Goal: Task Accomplishment & Management: Use online tool/utility

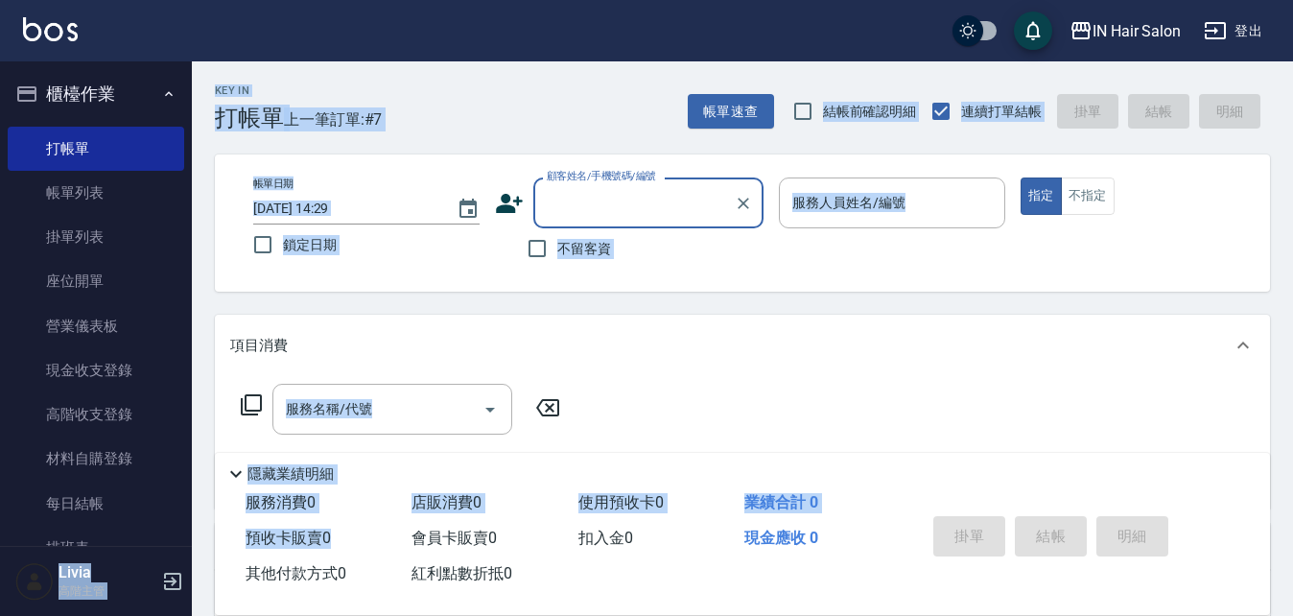
drag, startPoint x: 504, startPoint y: 665, endPoint x: 589, endPoint y: 665, distance: 85.4
click at [589, 615] on html "IN Hair Salon 登出 櫃檯作業 打帳單 帳單列表 掛單列表 座位開單 營業儀表板 現金收支登錄 高階收支登錄 材料自購登錄 每日結帳 排班表 現場…" at bounding box center [646, 469] width 1293 height 938
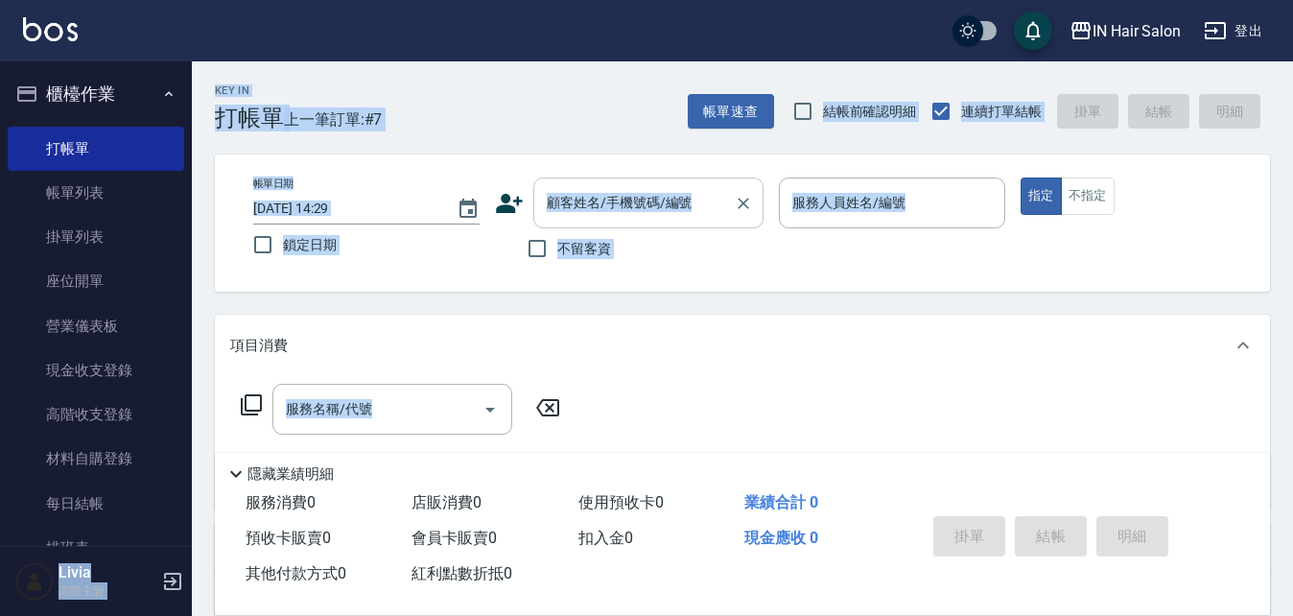
click at [693, 202] on input "顧客姓名/手機號碼/編號" at bounding box center [634, 203] width 184 height 34
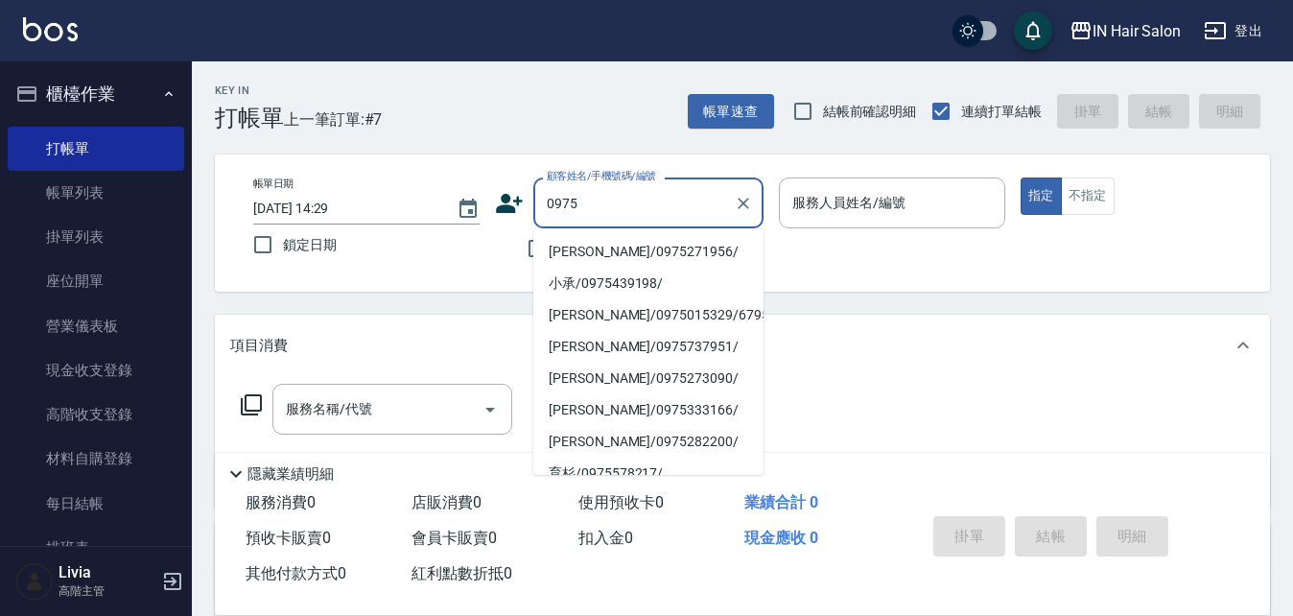
click at [577, 246] on li "[PERSON_NAME]/0975271956/" at bounding box center [648, 252] width 230 height 32
type input "[PERSON_NAME]/0975271956/"
type input "6號設計師[PERSON_NAME]-6"
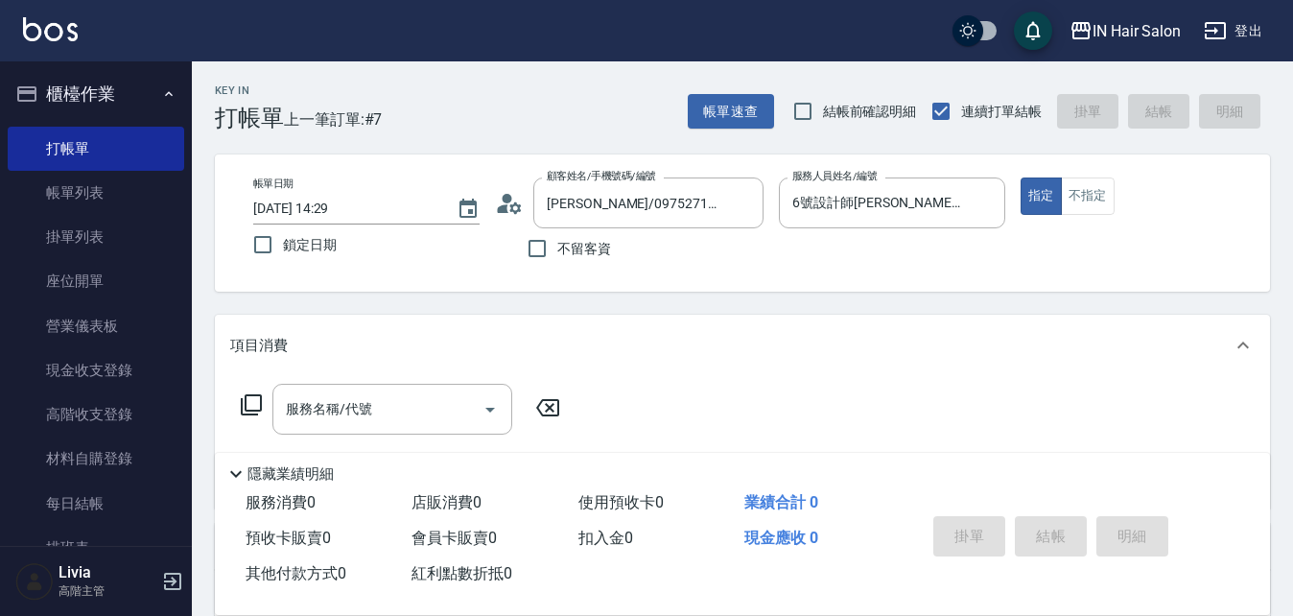
click at [256, 398] on icon at bounding box center [251, 404] width 23 height 23
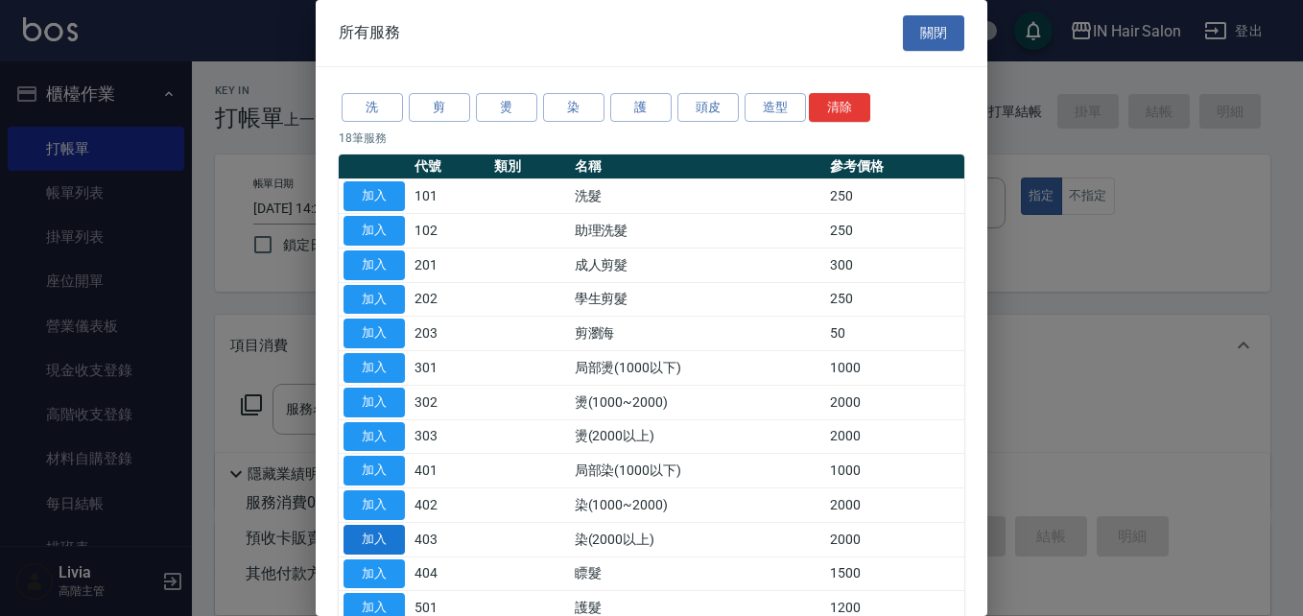
click at [382, 537] on button "加入" at bounding box center [373, 540] width 61 height 30
type input "染(2000以上)(403)"
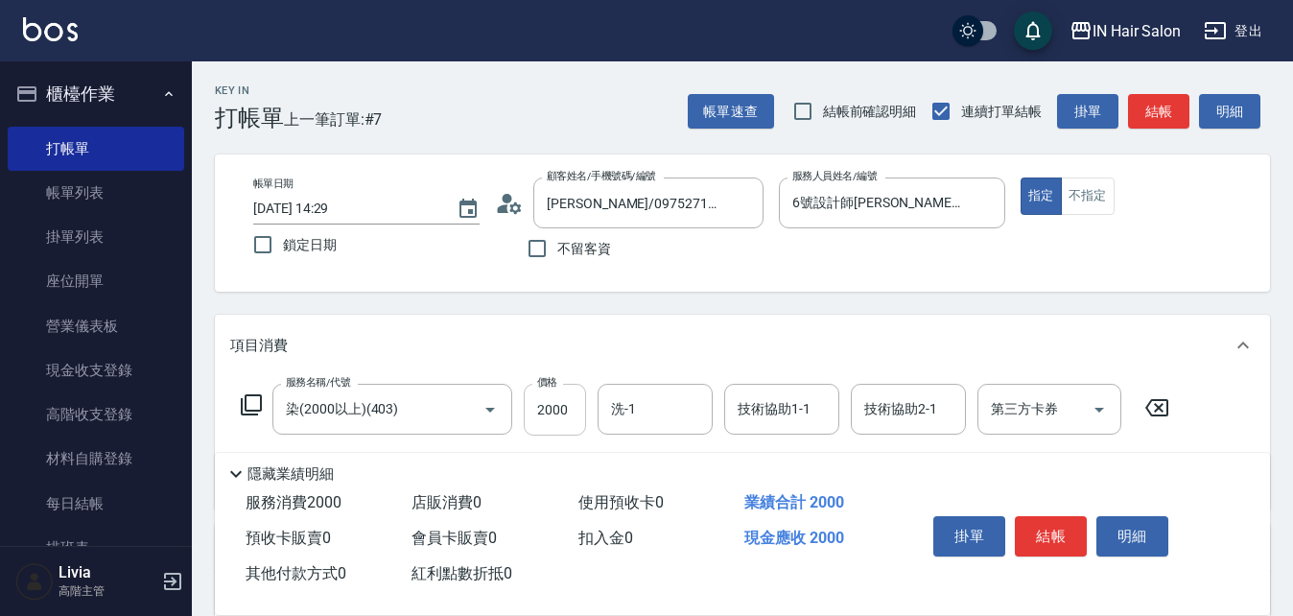
click at [567, 413] on input "2000" at bounding box center [555, 410] width 62 height 52
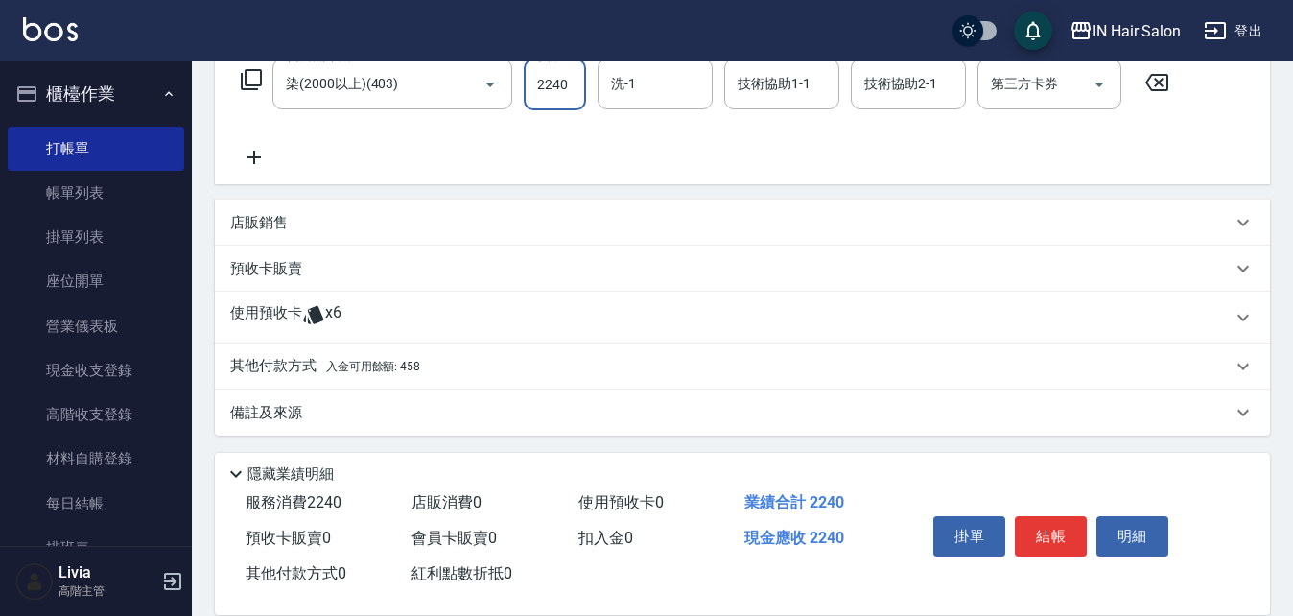
scroll to position [329, 0]
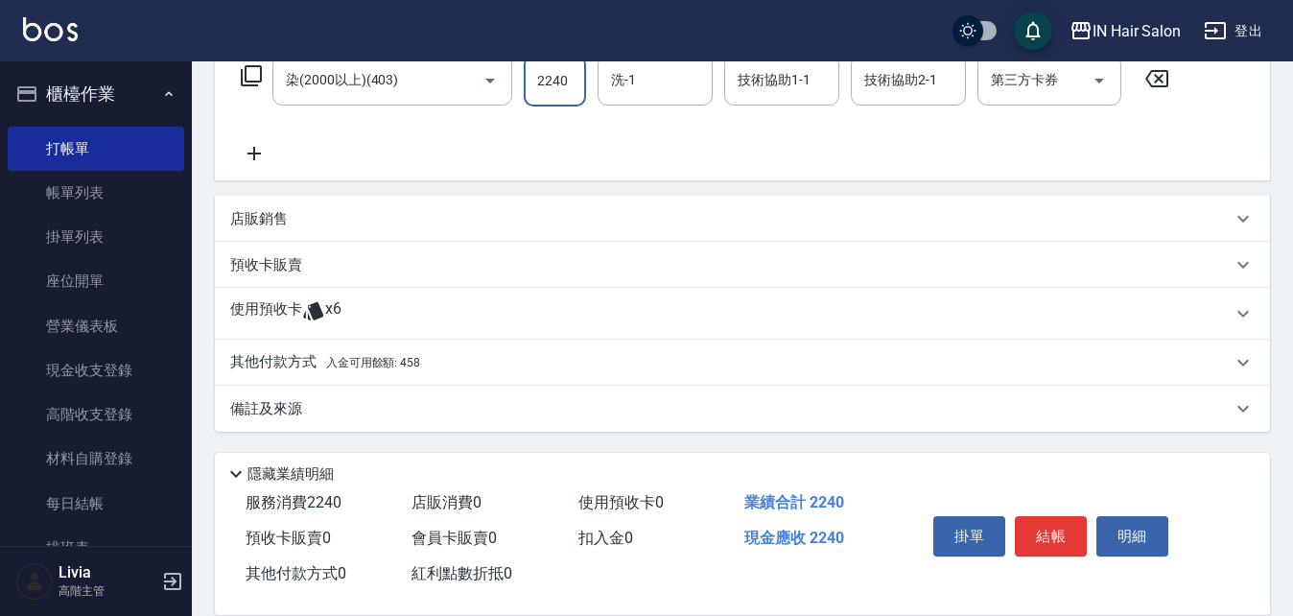
type input "2240"
click at [270, 362] on p "其他付款方式 入金可用餘額: 458" at bounding box center [325, 362] width 190 height 21
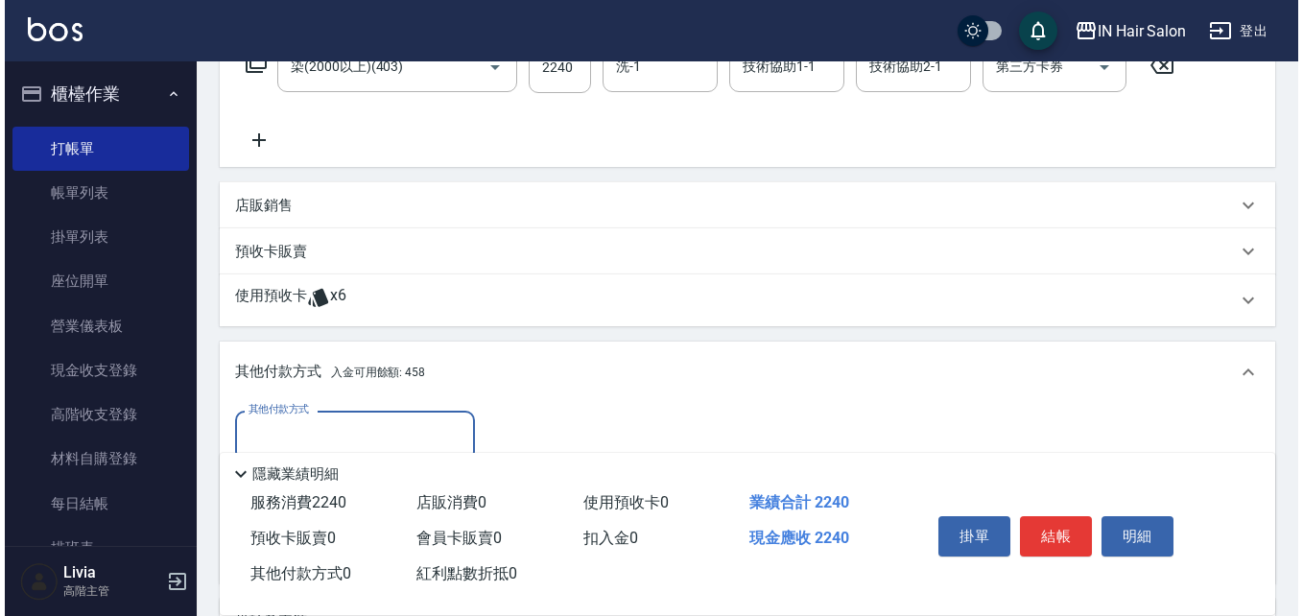
scroll to position [521, 0]
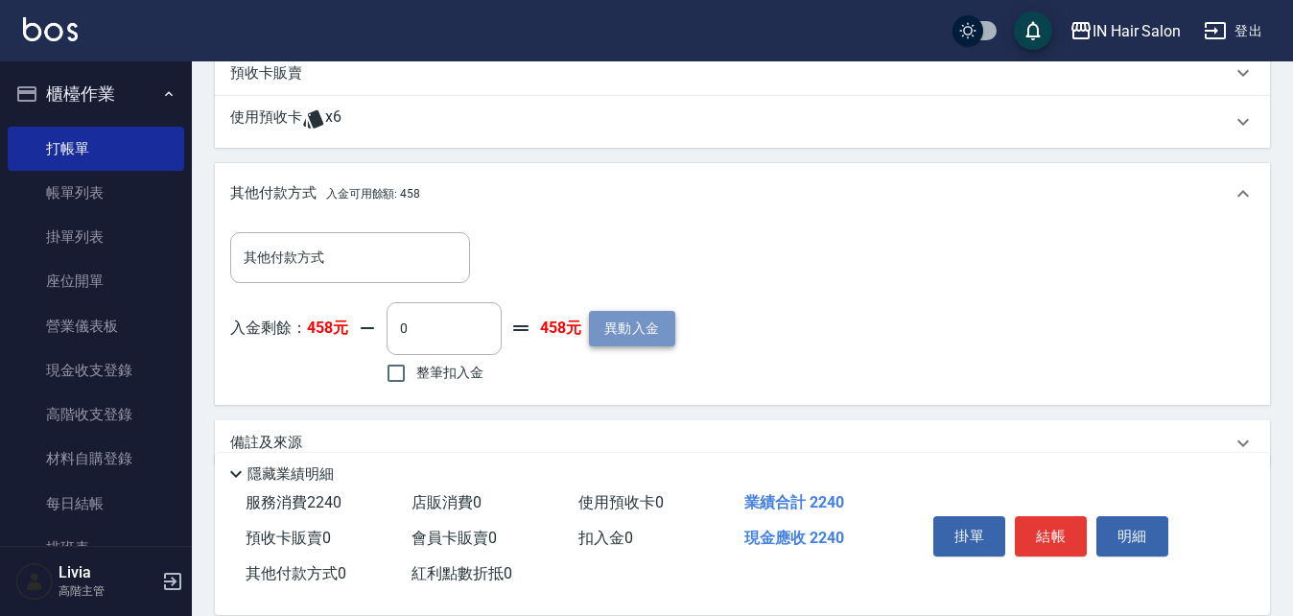
click at [624, 326] on button "異動入金" at bounding box center [632, 328] width 86 height 35
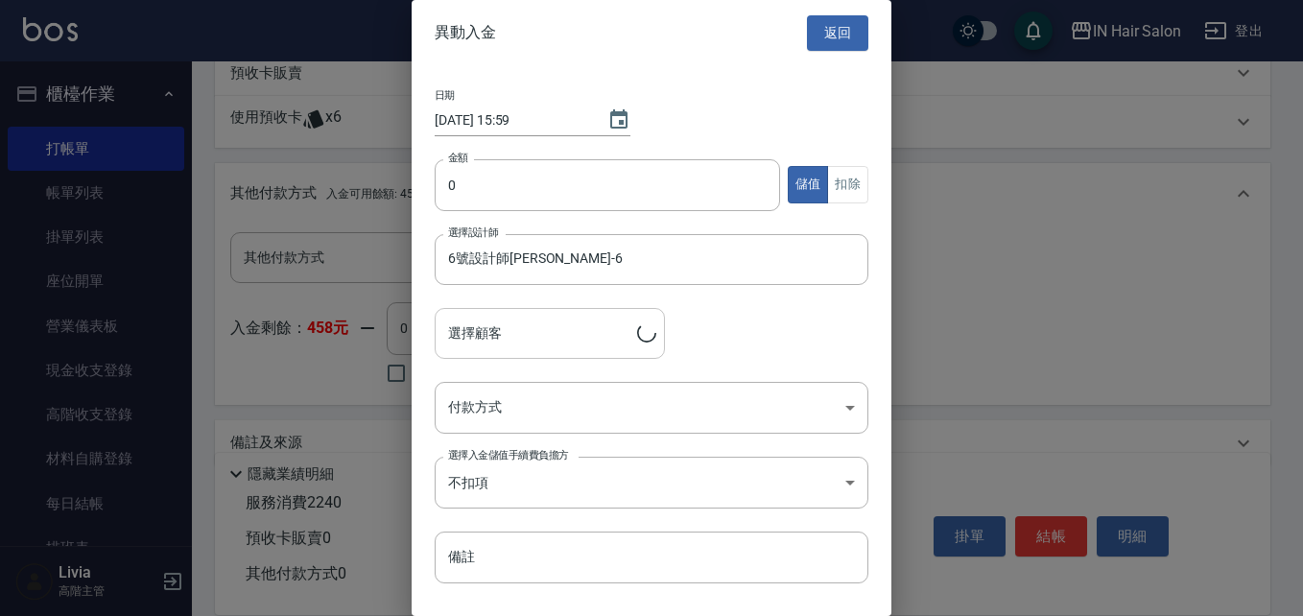
type input "[PERSON_NAME]/0975271956/"
click at [477, 183] on input "0" at bounding box center [607, 185] width 345 height 52
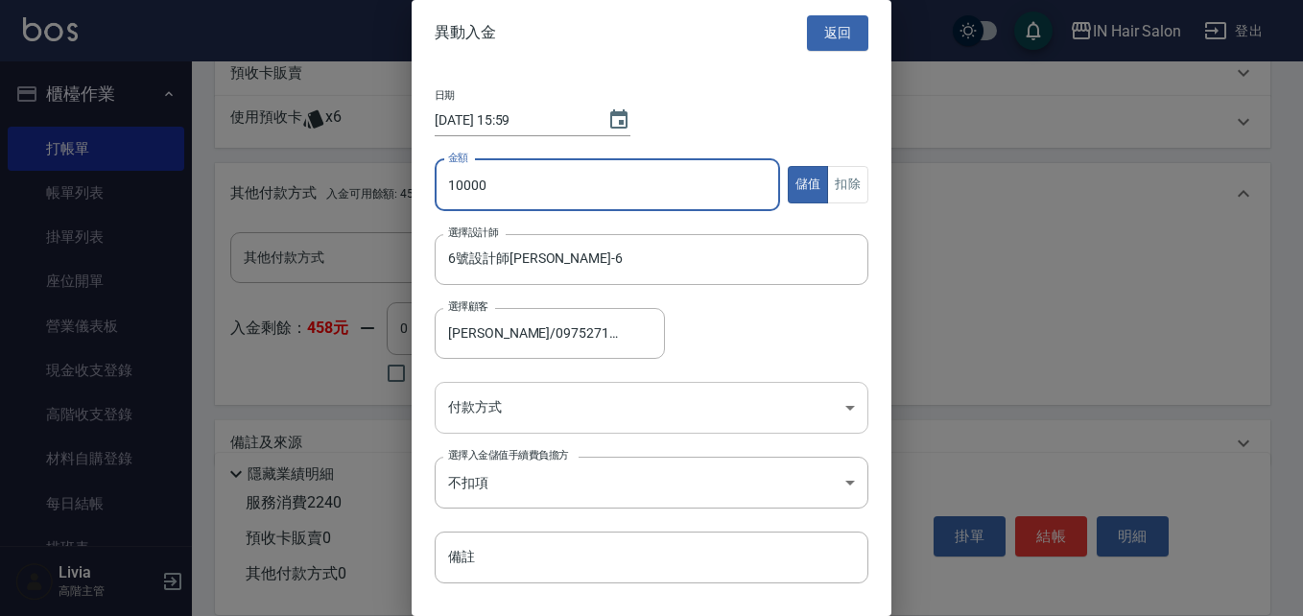
type input "10000"
click at [497, 413] on body "IN Hair Salon 登出 櫃檯作業 打帳單 帳單列表 掛單列表 座位開單 營業儀表板 現金收支登錄 高階收支登錄 材料自購登錄 每日結帳 排班表 現場…" at bounding box center [651, 64] width 1303 height 1171
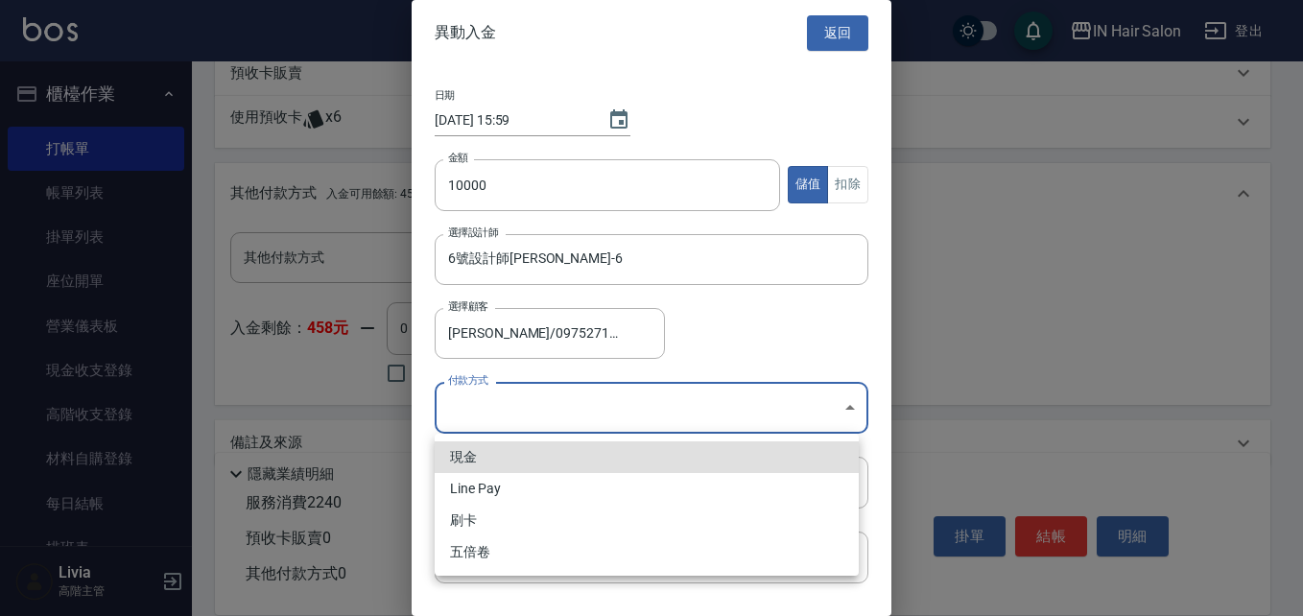
click at [466, 458] on li "現金" at bounding box center [647, 457] width 424 height 32
type input "現金"
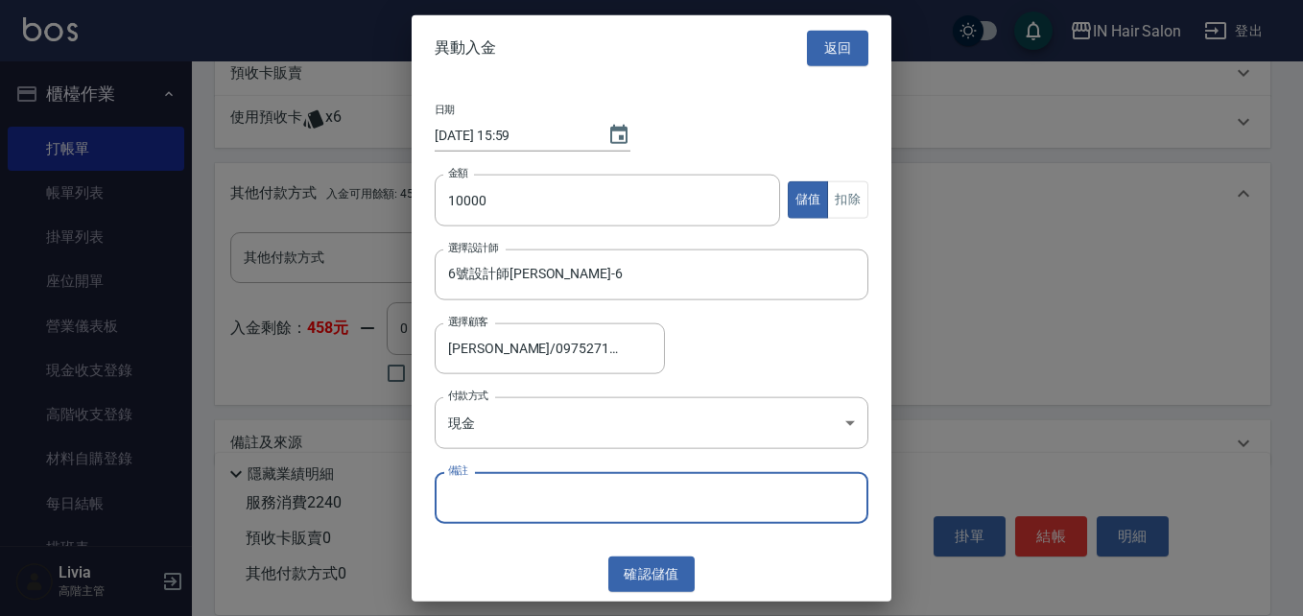
click at [491, 505] on input "備註" at bounding box center [652, 498] width 434 height 52
type input "C00011"
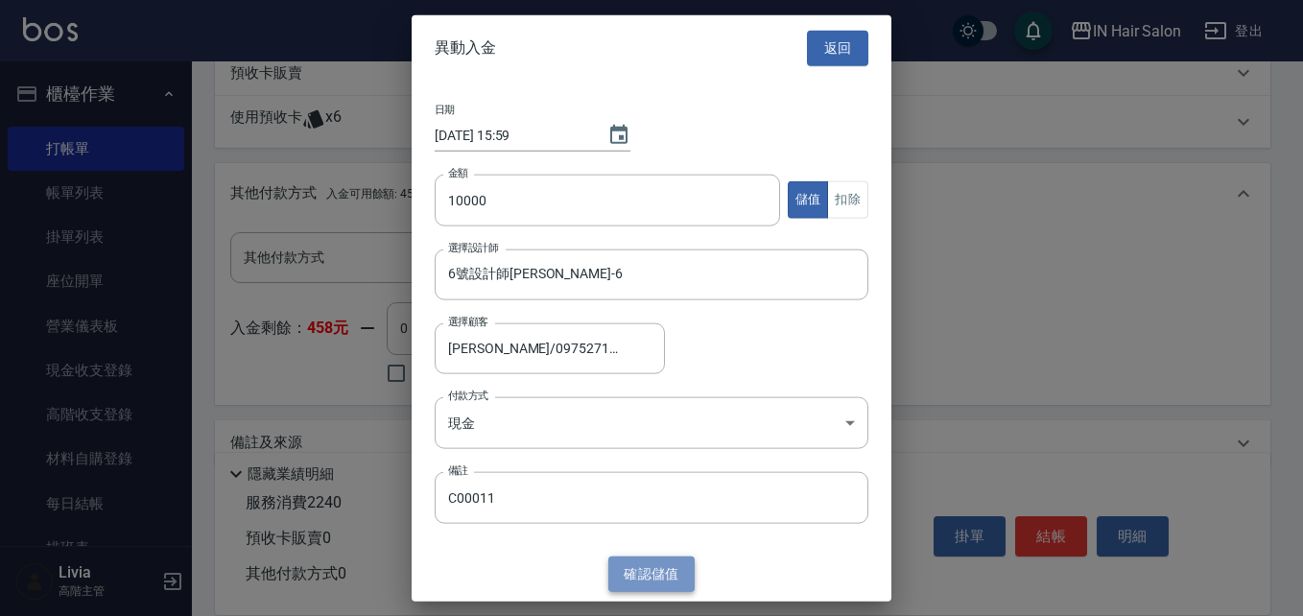
click at [652, 567] on button "確認 儲值" at bounding box center [651, 573] width 86 height 35
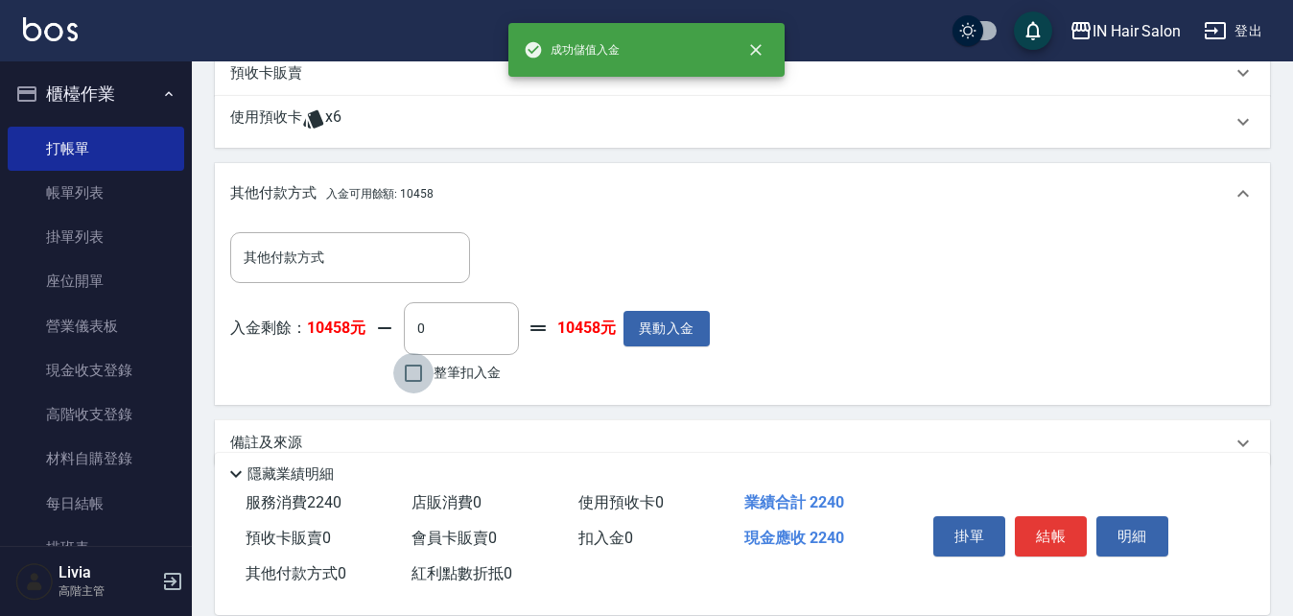
click at [410, 375] on input "整筆扣入金" at bounding box center [413, 373] width 40 height 40
checkbox input "true"
type input "2240"
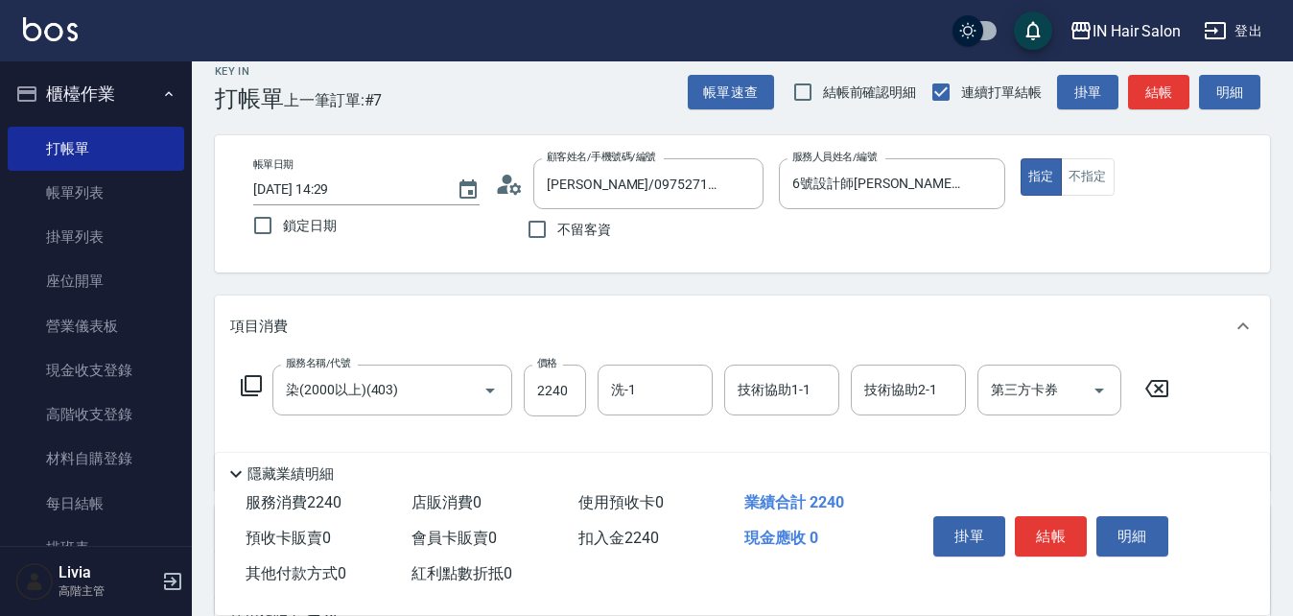
scroll to position [0, 0]
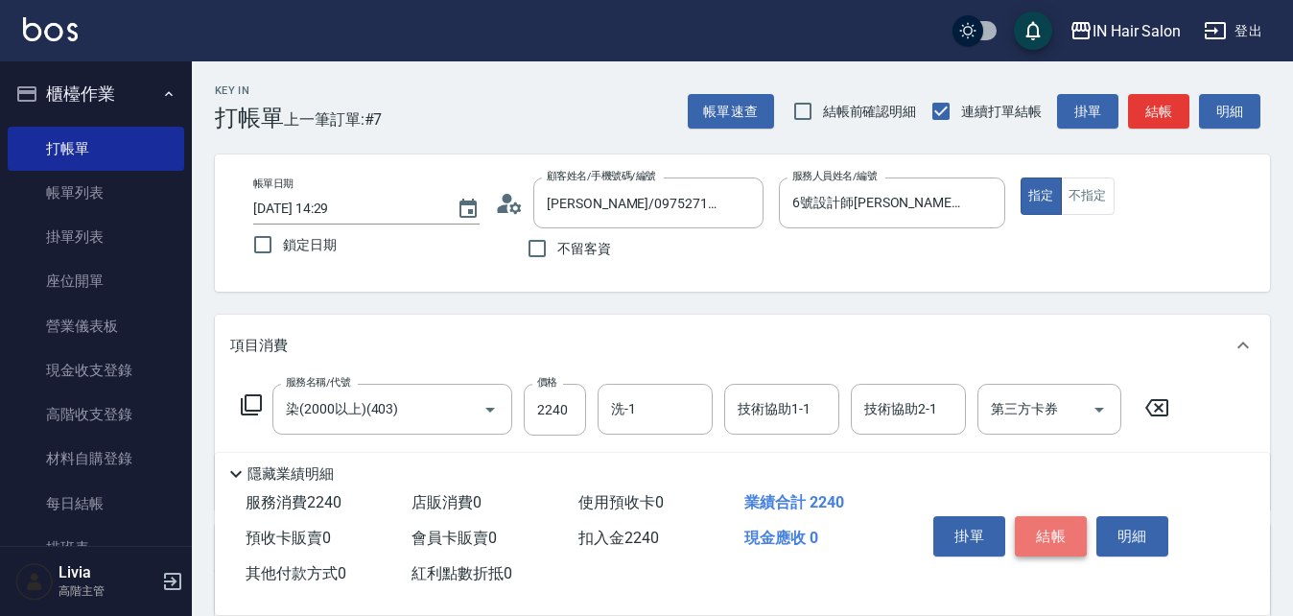
click at [1039, 524] on button "結帳" at bounding box center [1051, 536] width 72 height 40
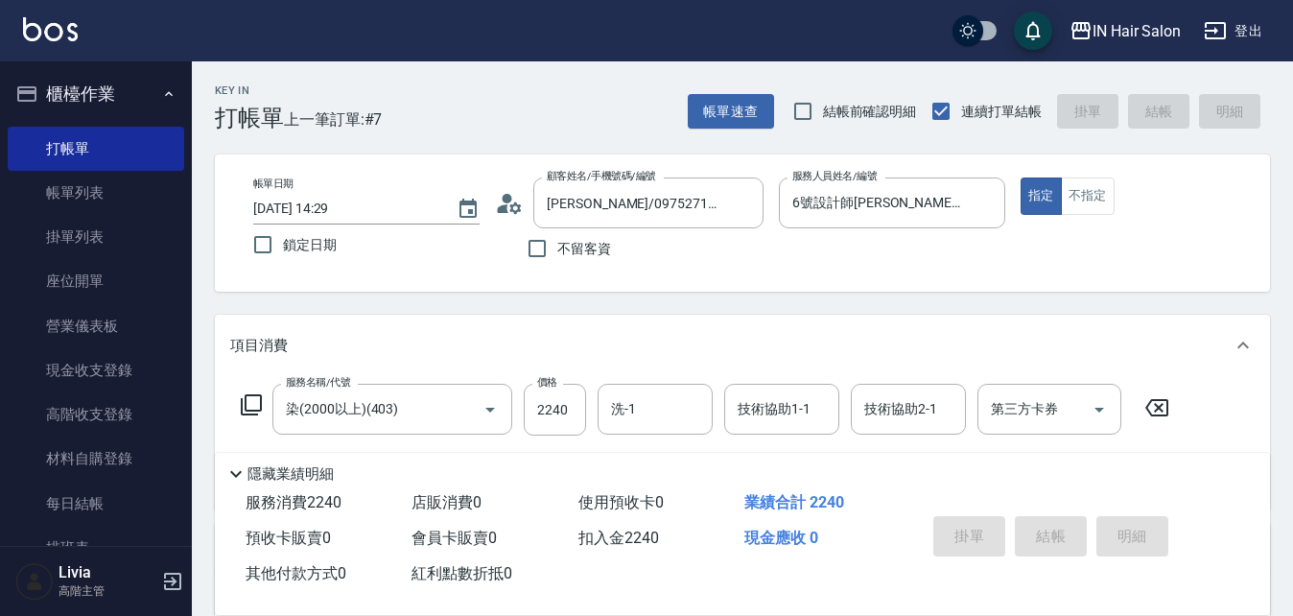
type input "[DATE] 16:00"
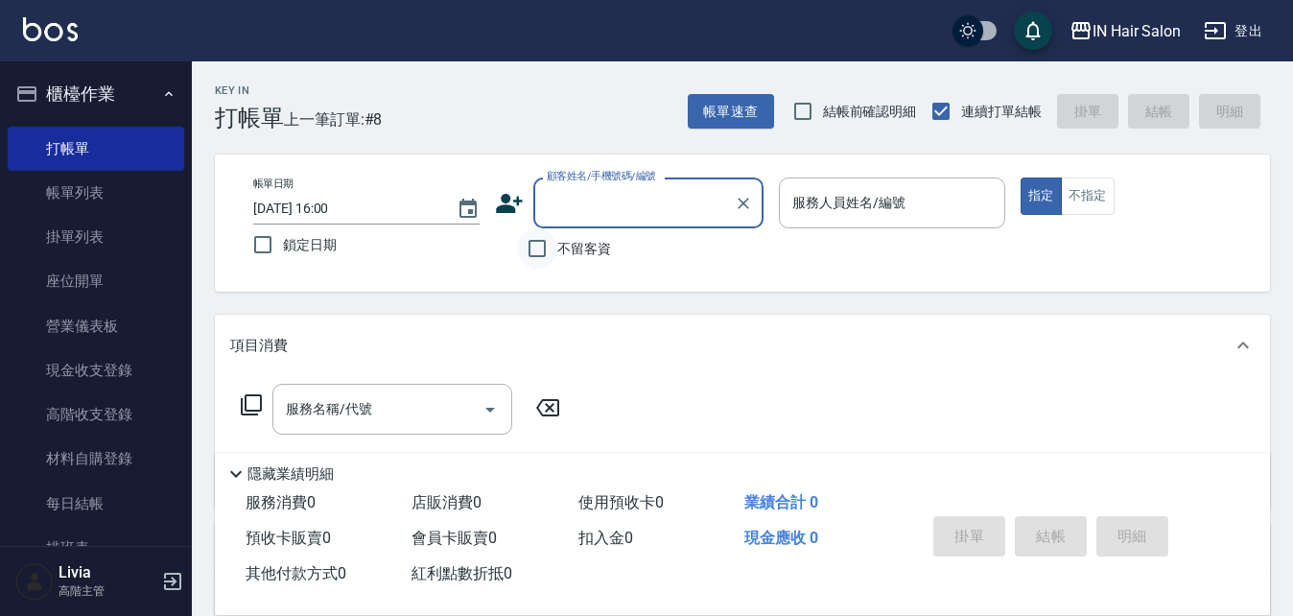
click at [543, 247] on input "不留客資" at bounding box center [537, 248] width 40 height 40
checkbox input "true"
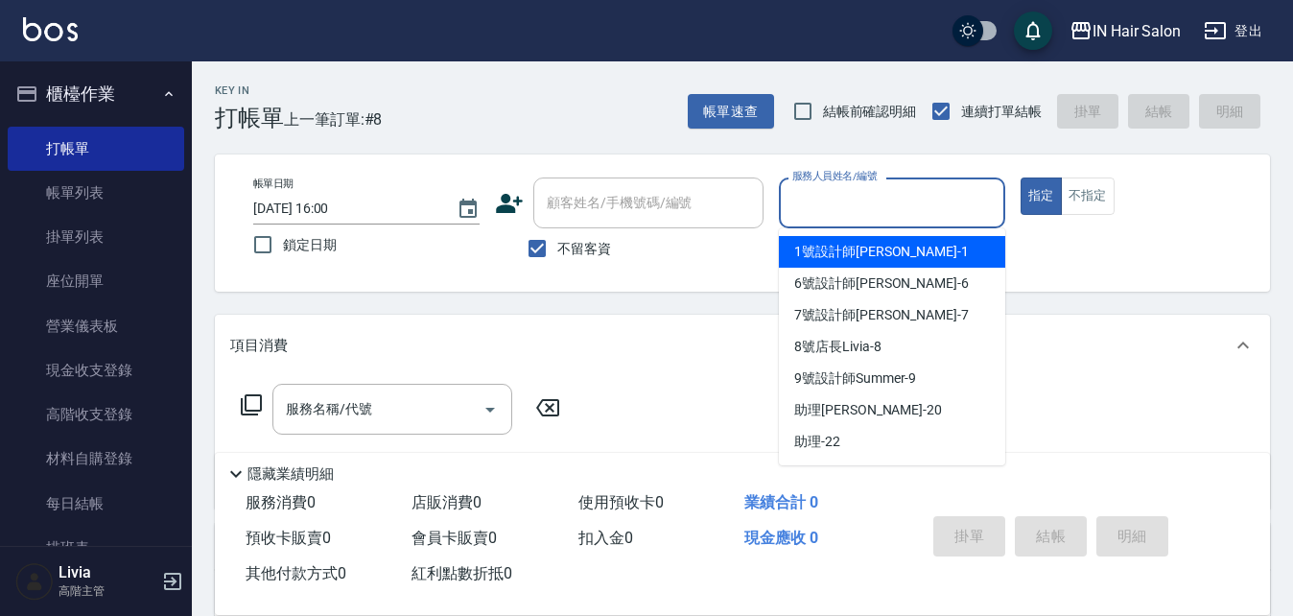
click at [876, 195] on input "服務人員姓名/編號" at bounding box center [891, 203] width 209 height 34
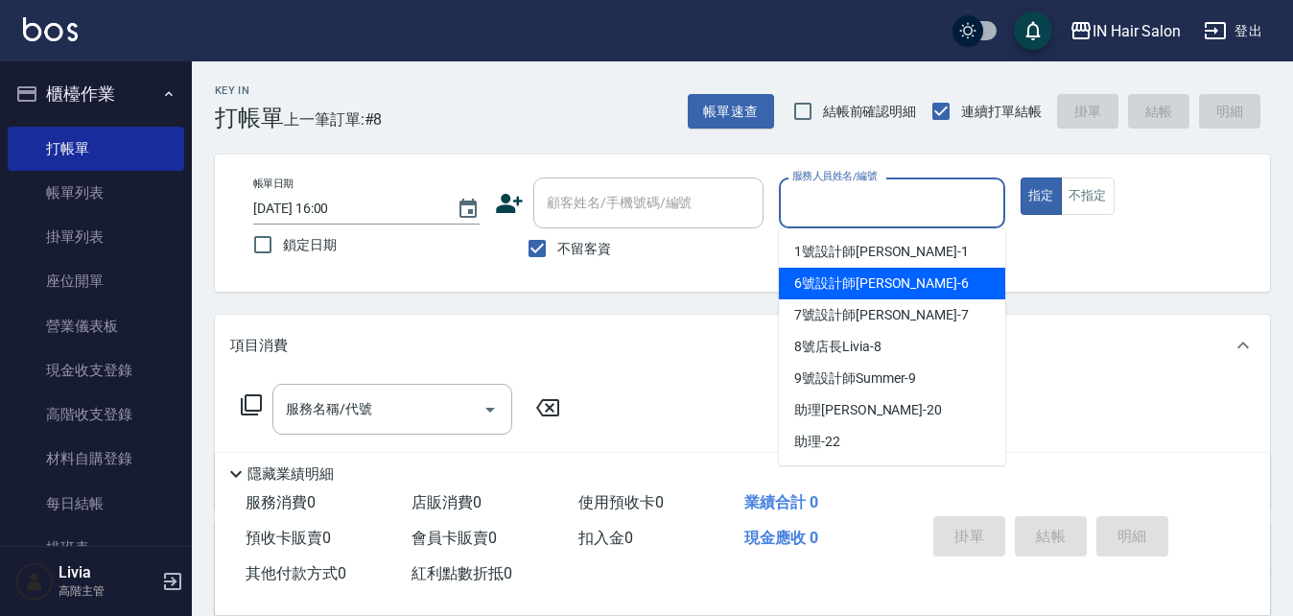
click at [850, 277] on span "6號設計師[PERSON_NAME] -6" at bounding box center [881, 283] width 175 height 20
type input "6號設計師[PERSON_NAME]-6"
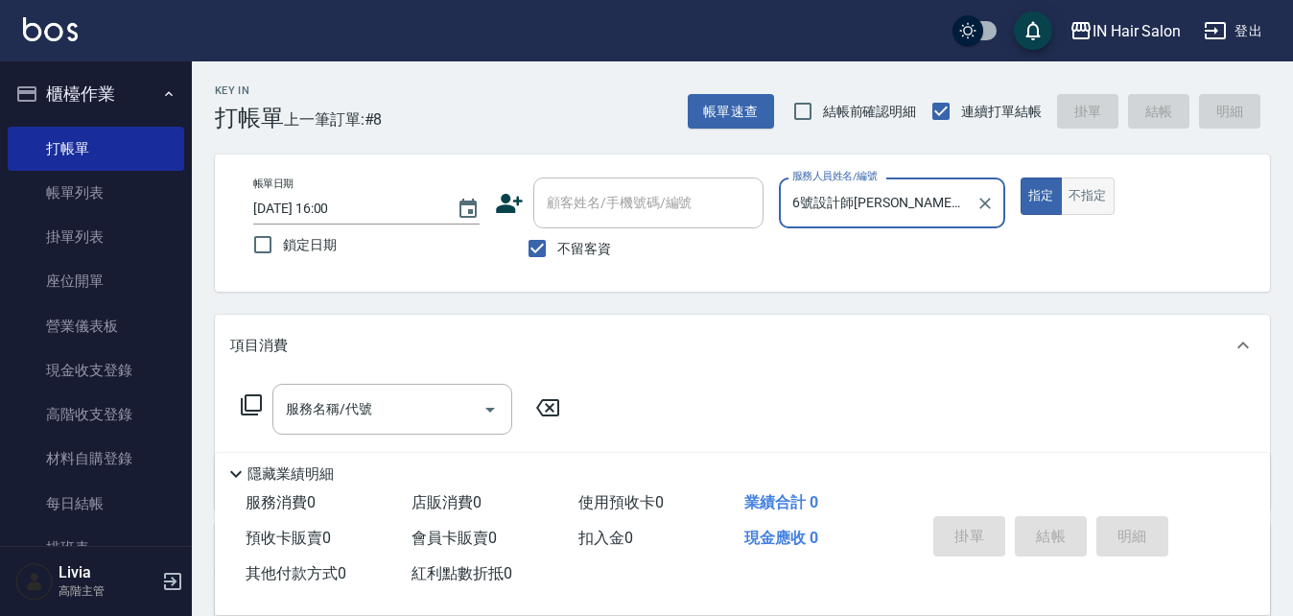
click at [1078, 195] on button "不指定" at bounding box center [1088, 195] width 54 height 37
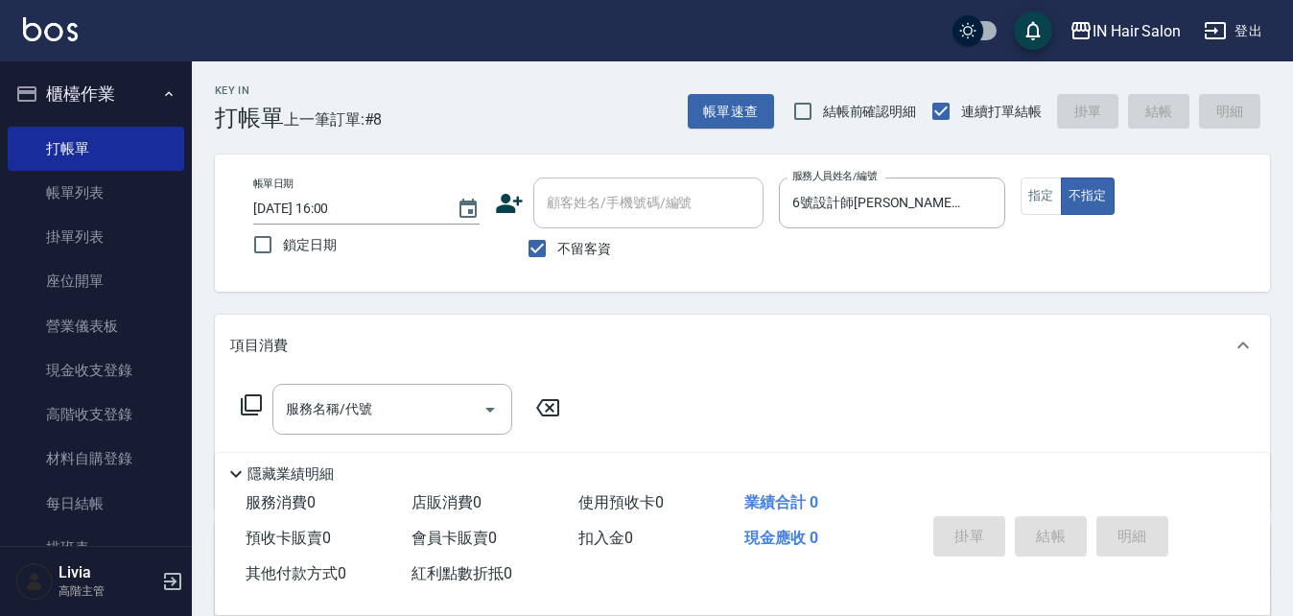
click at [254, 398] on icon at bounding box center [251, 404] width 23 height 23
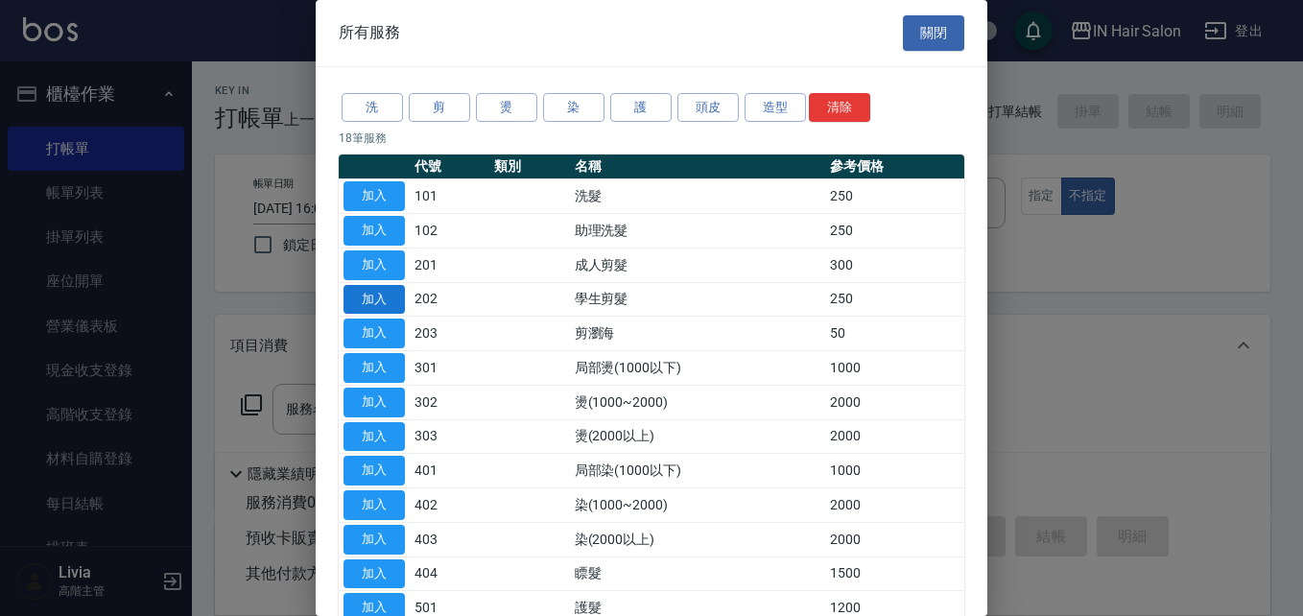
click at [391, 297] on button "加入" at bounding box center [373, 300] width 61 height 30
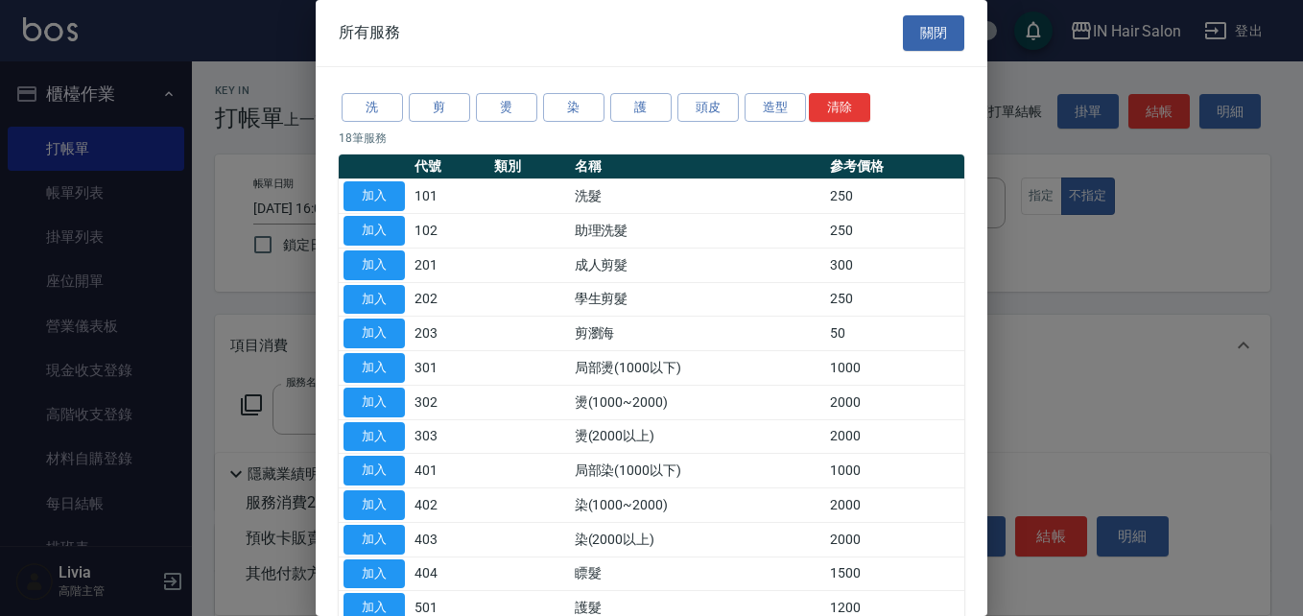
type input "學生剪髮(202)"
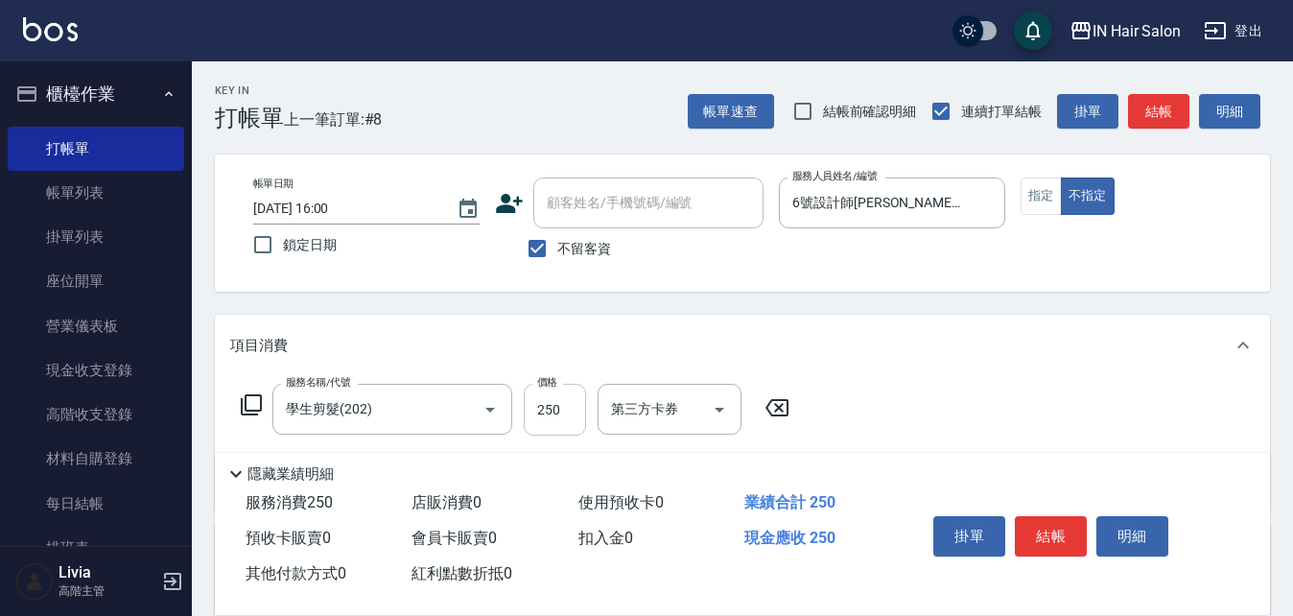
click at [566, 401] on input "250" at bounding box center [555, 410] width 62 height 52
type input "300"
click at [988, 404] on div "服務名稱/代號 學生剪髮(202) 服務名稱/代號 價格 300 價格 第三方卡券 第三方卡券" at bounding box center [742, 442] width 1055 height 133
click at [1055, 532] on button "結帳" at bounding box center [1051, 536] width 72 height 40
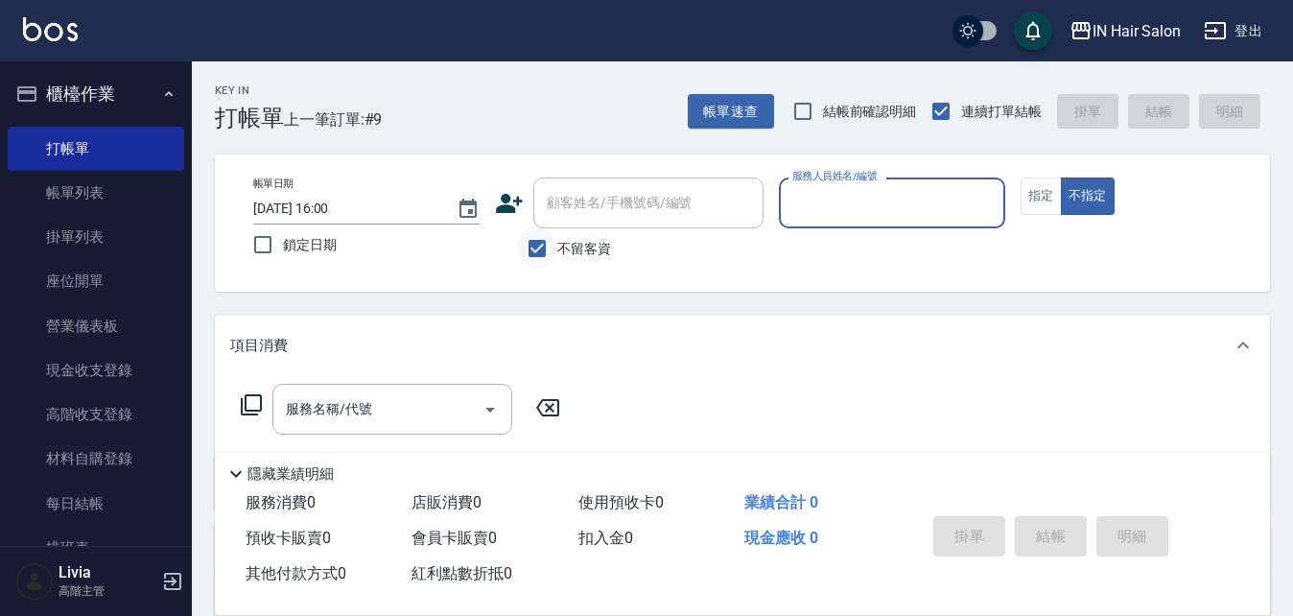
click at [536, 248] on input "不留客資" at bounding box center [537, 248] width 40 height 40
checkbox input "false"
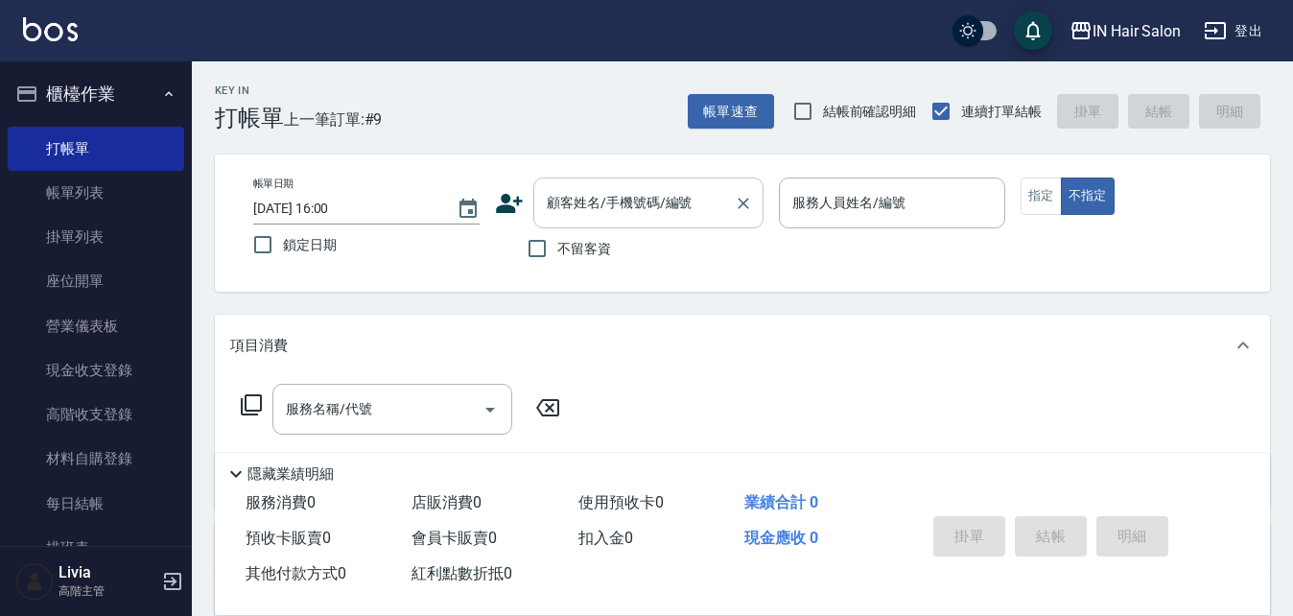
click at [568, 202] on input "顧客姓名/手機號碼/編號" at bounding box center [634, 203] width 184 height 34
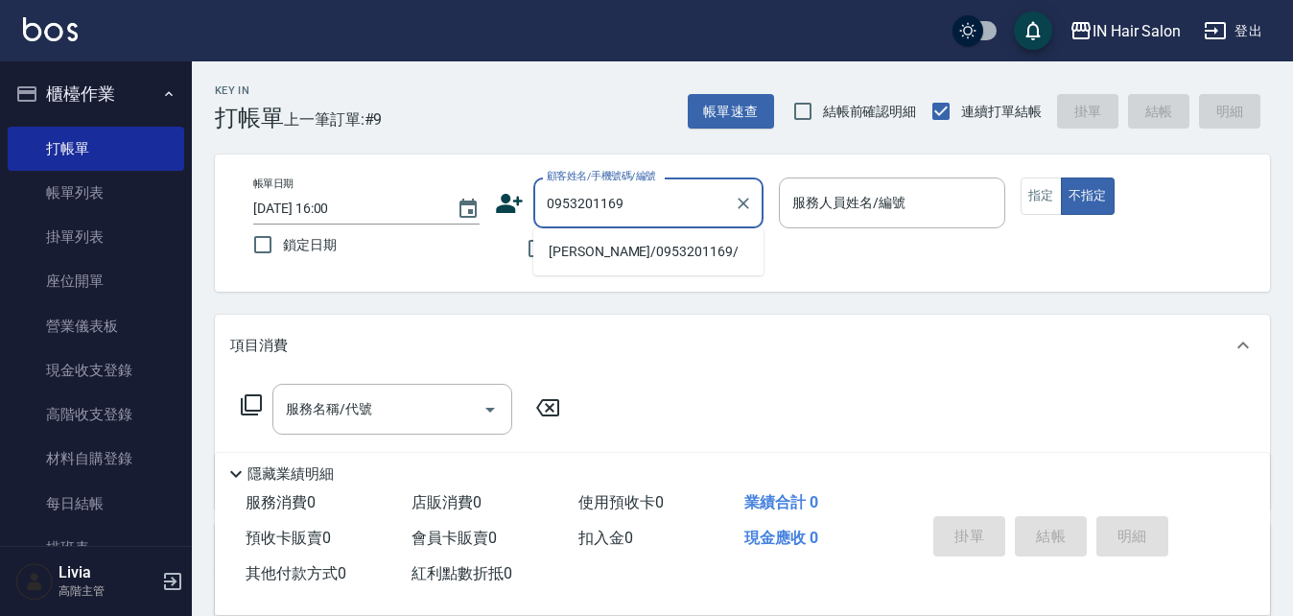
click at [592, 251] on li "[PERSON_NAME]/0953201169/" at bounding box center [648, 252] width 230 height 32
type input "[PERSON_NAME]/0953201169/"
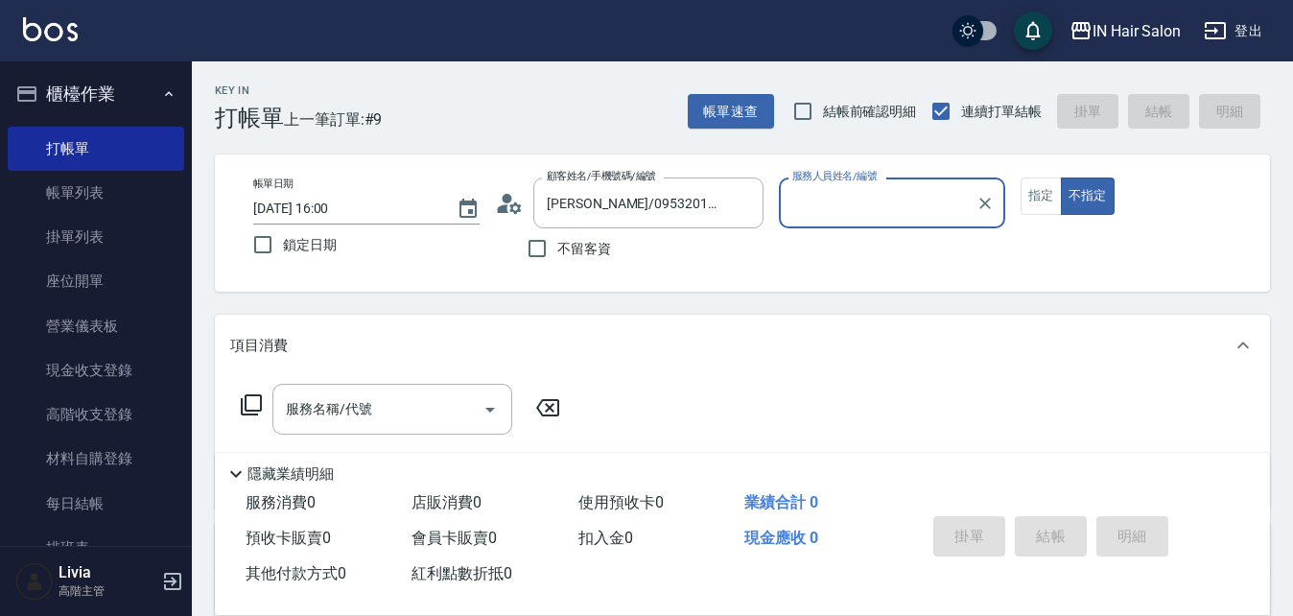
type input "8號店長Livia-8"
drag, startPoint x: 1029, startPoint y: 187, endPoint x: 746, endPoint y: 269, distance: 294.5
click at [1028, 190] on button "指定" at bounding box center [1041, 195] width 41 height 37
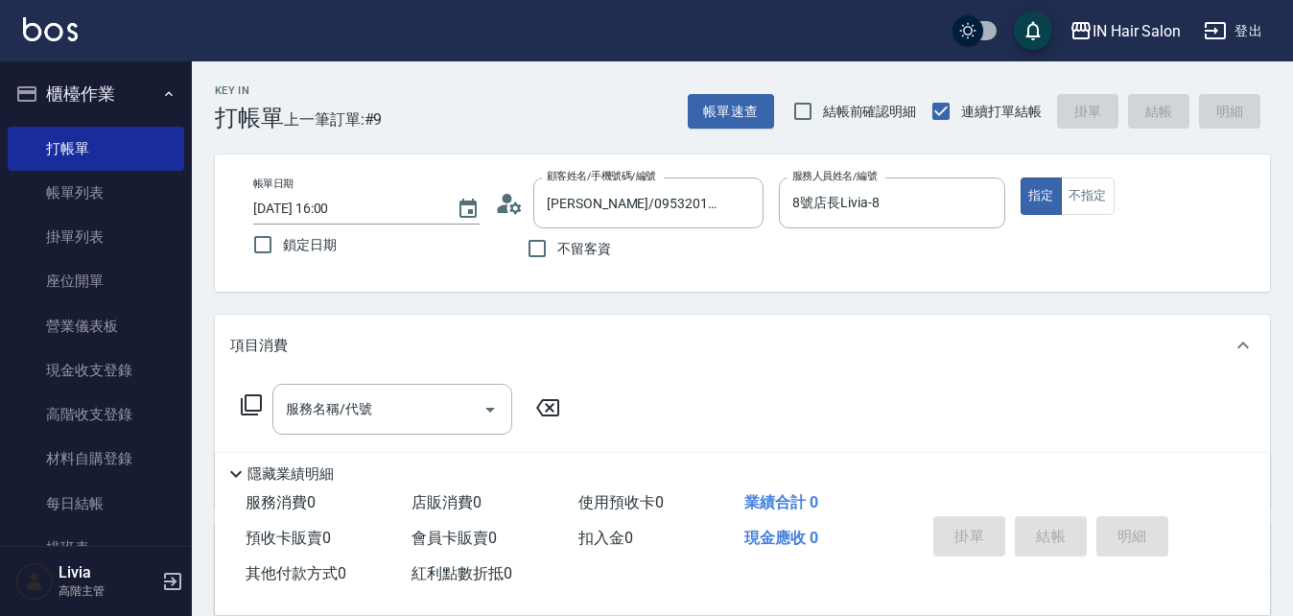
click at [248, 407] on icon at bounding box center [251, 404] width 23 height 23
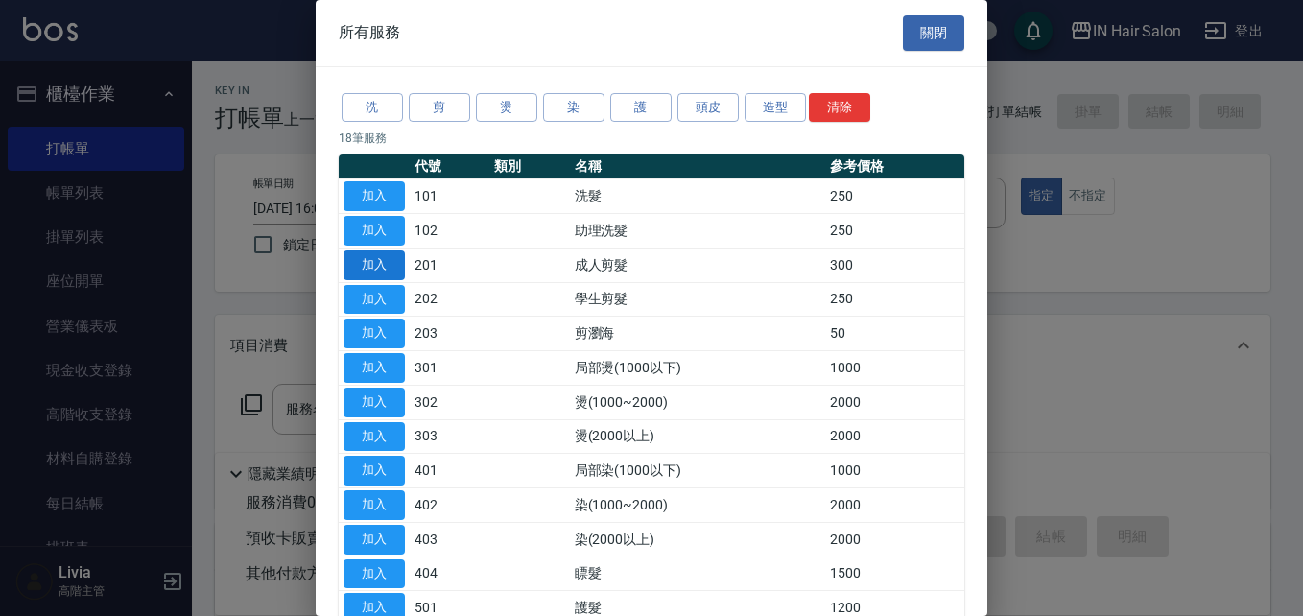
click at [390, 259] on button "加入" at bounding box center [373, 265] width 61 height 30
type input "成人剪髮(201)"
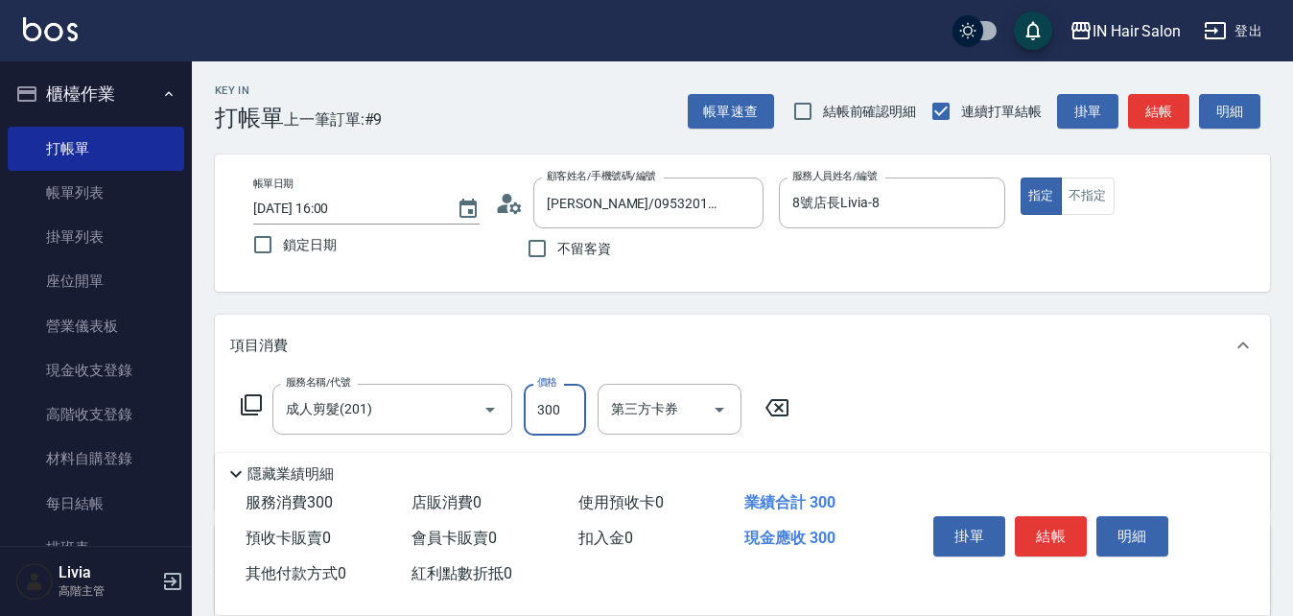
click at [568, 411] on input "300" at bounding box center [555, 410] width 62 height 52
type input "400"
click at [867, 387] on div "服務名稱/代號 成人剪髮(201) 服務名稱/代號 價格 400 價格 第三方卡券 第三方卡券" at bounding box center [742, 442] width 1055 height 133
click at [1052, 530] on button "結帳" at bounding box center [1051, 536] width 72 height 40
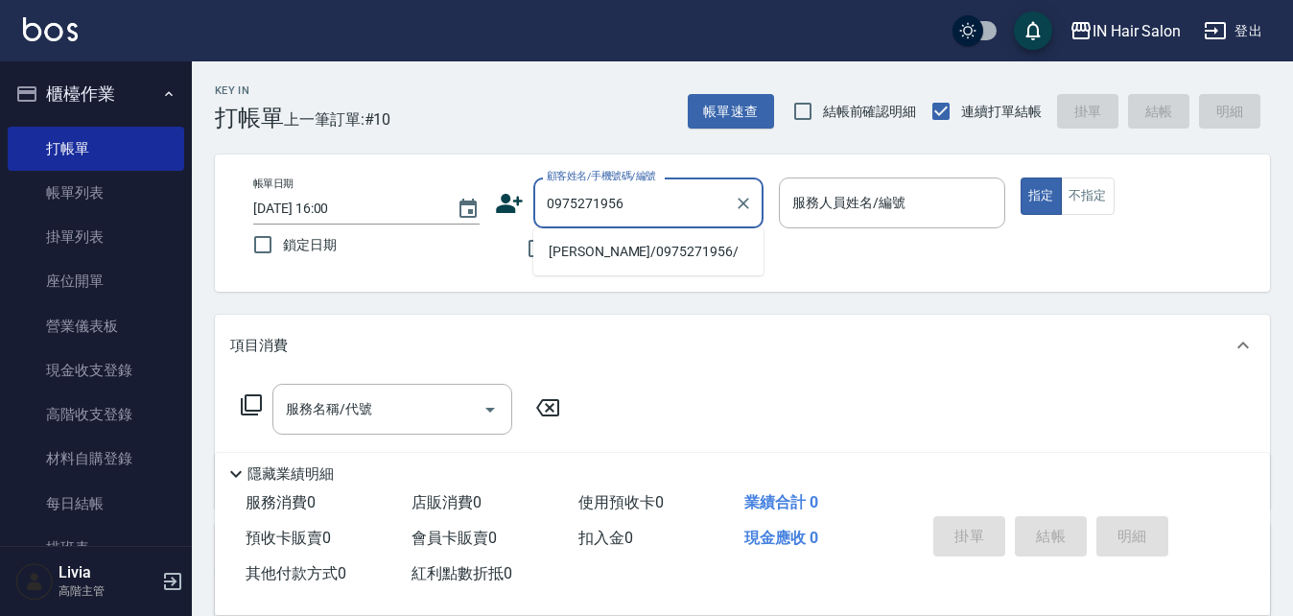
click at [584, 251] on li "[PERSON_NAME]/0975271956/" at bounding box center [648, 252] width 230 height 32
type input "[PERSON_NAME]/0975271956/"
type input "6號設計師[PERSON_NAME]-6"
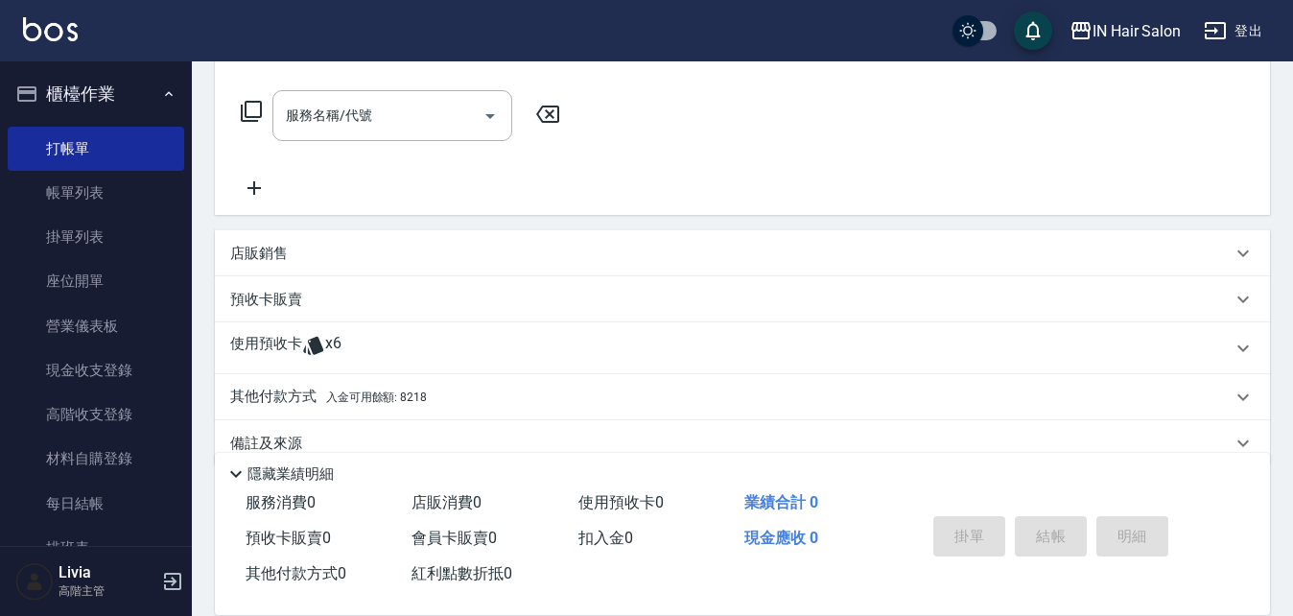
scroll to position [328, 0]
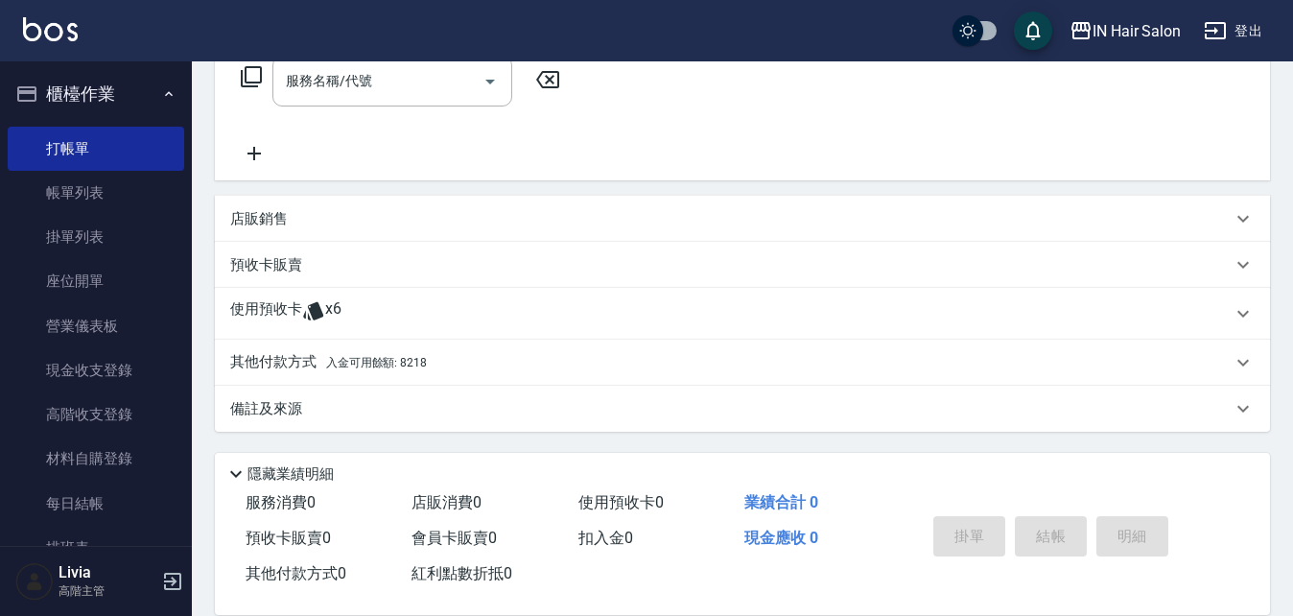
click at [270, 317] on p "使用預收卡" at bounding box center [266, 313] width 72 height 29
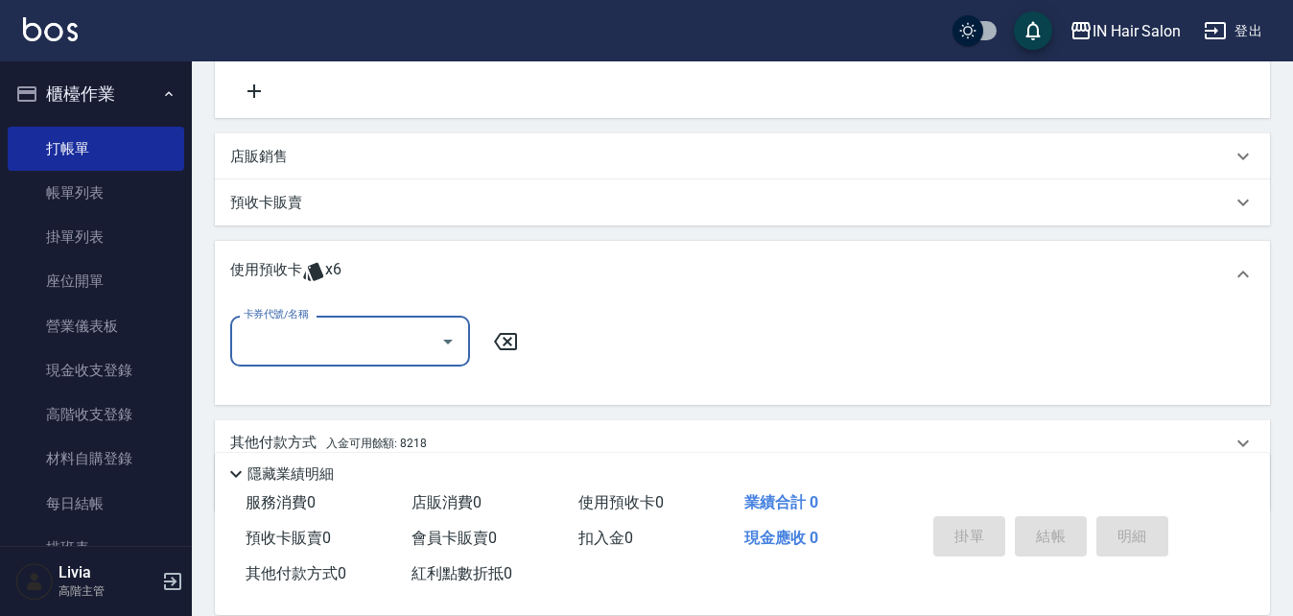
scroll to position [424, 0]
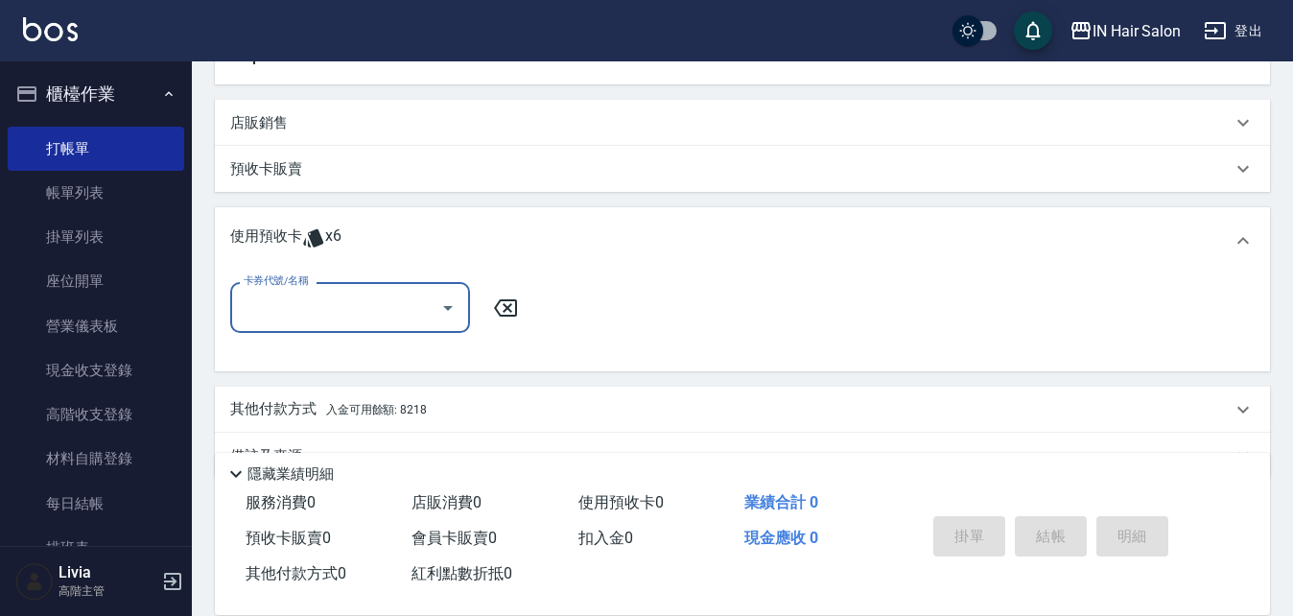
click at [306, 311] on input "卡券代號/名稱" at bounding box center [336, 308] width 194 height 34
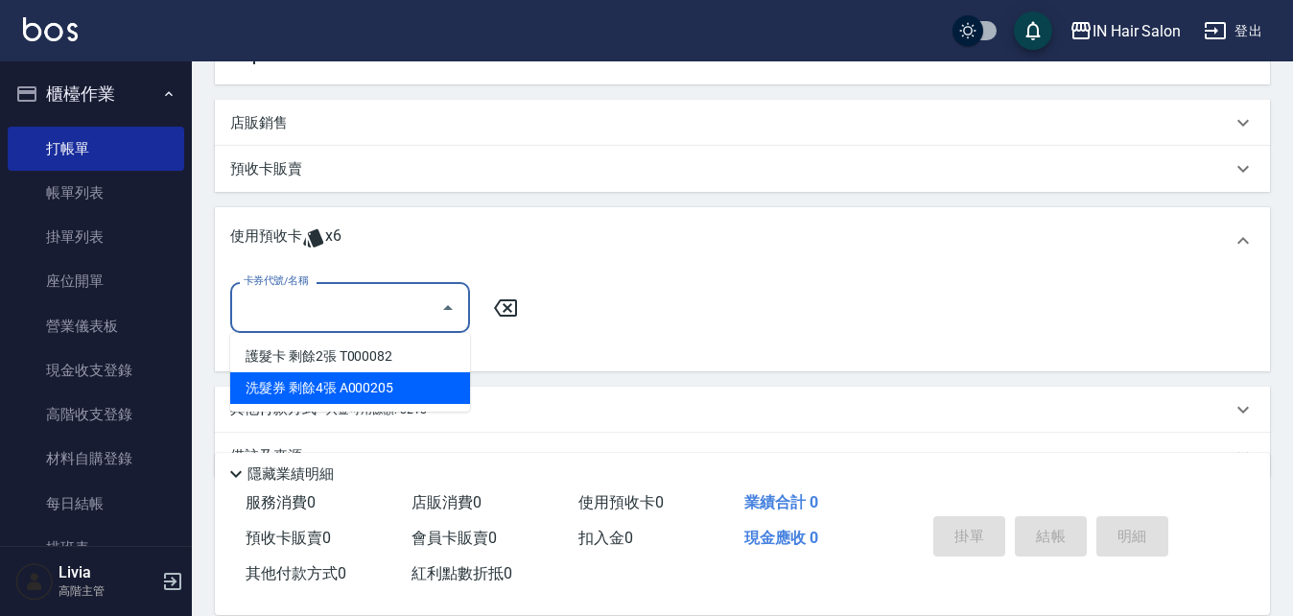
click at [327, 389] on div "洗髮券 剩餘4張 A000205" at bounding box center [350, 388] width 240 height 32
type input "洗髮券 A000205"
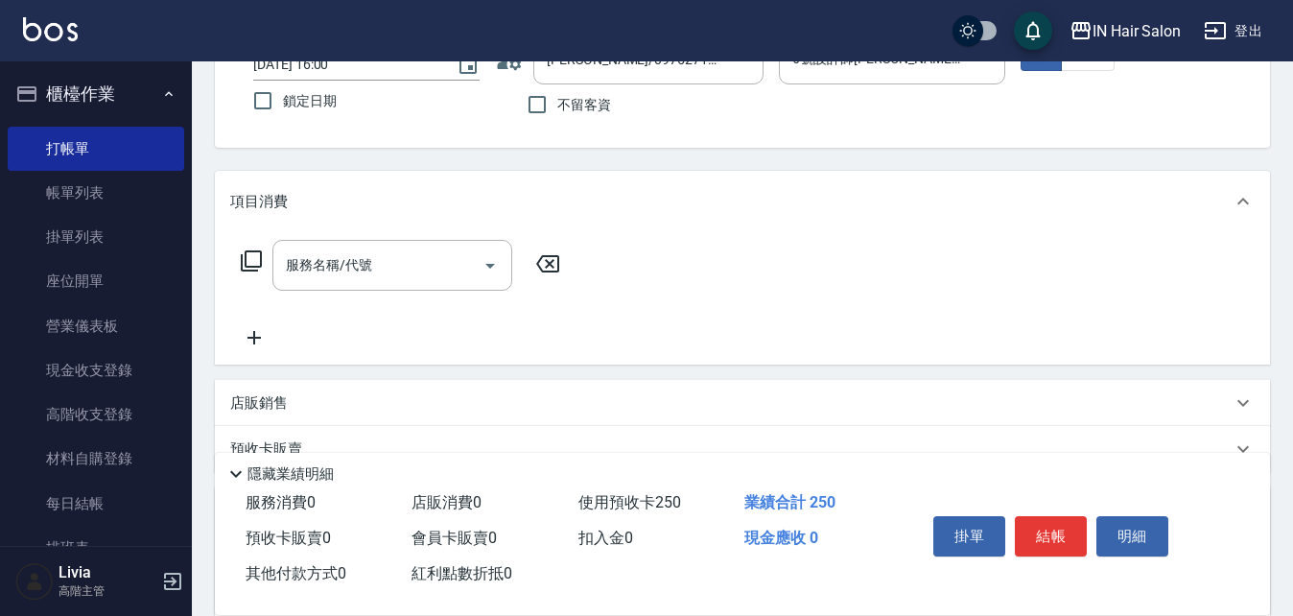
scroll to position [0, 0]
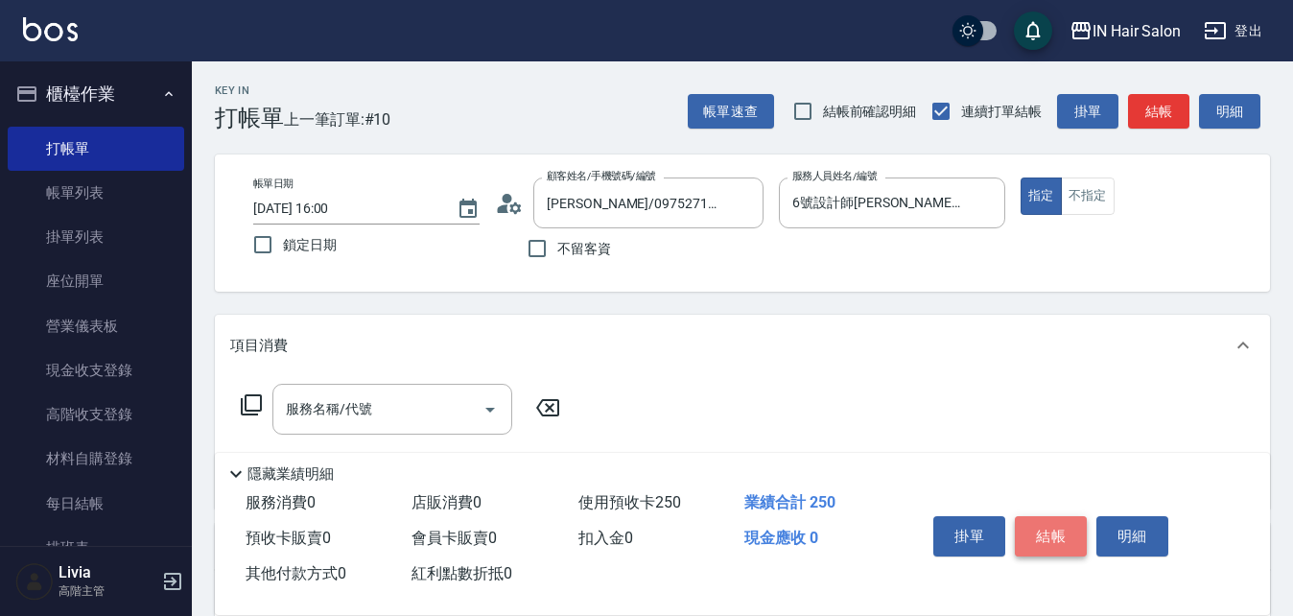
click at [1055, 529] on button "結帳" at bounding box center [1051, 536] width 72 height 40
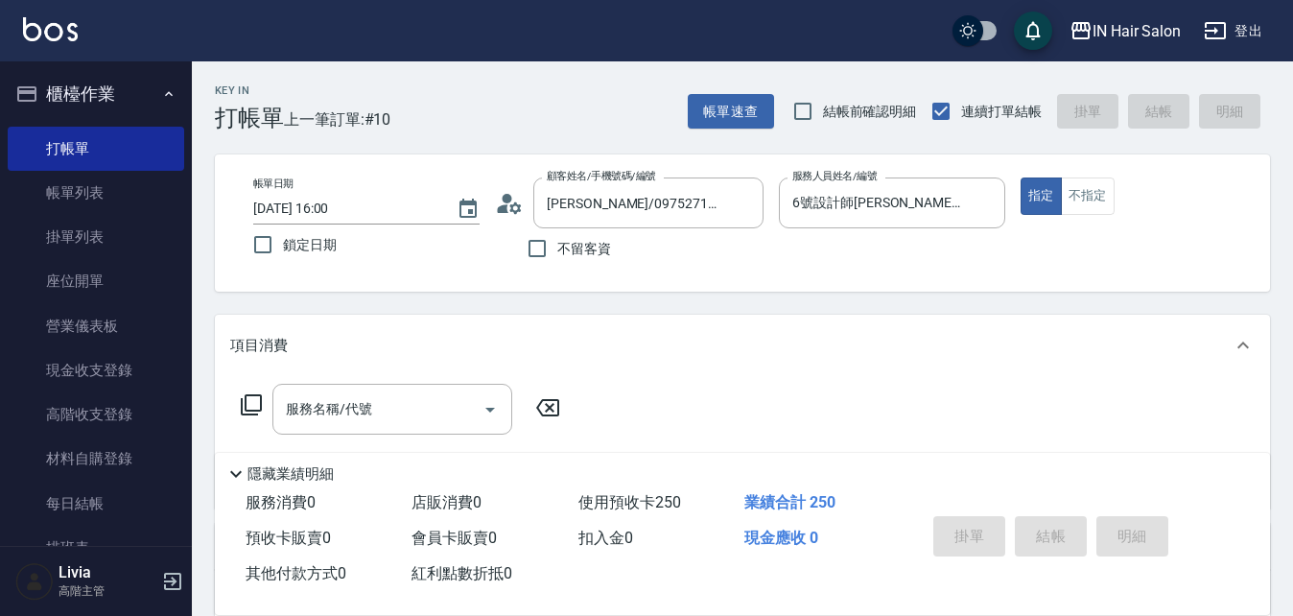
type input "[DATE] 16:01"
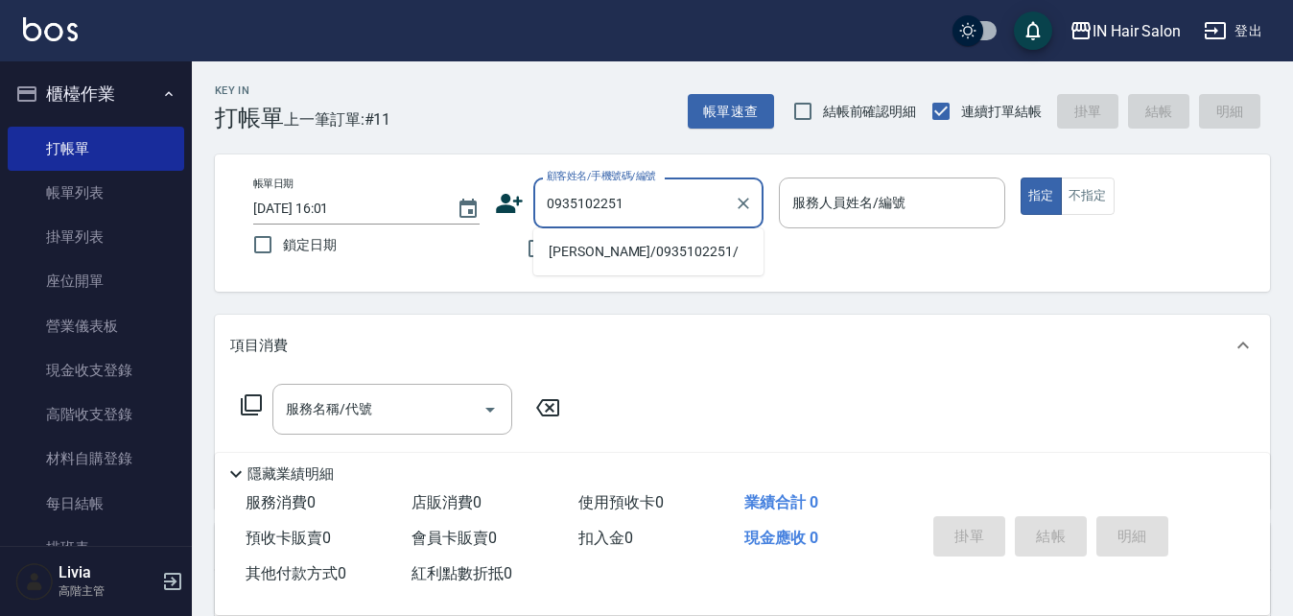
click at [571, 252] on li "[PERSON_NAME]/0935102251/" at bounding box center [648, 252] width 230 height 32
type input "[PERSON_NAME]/0935102251/"
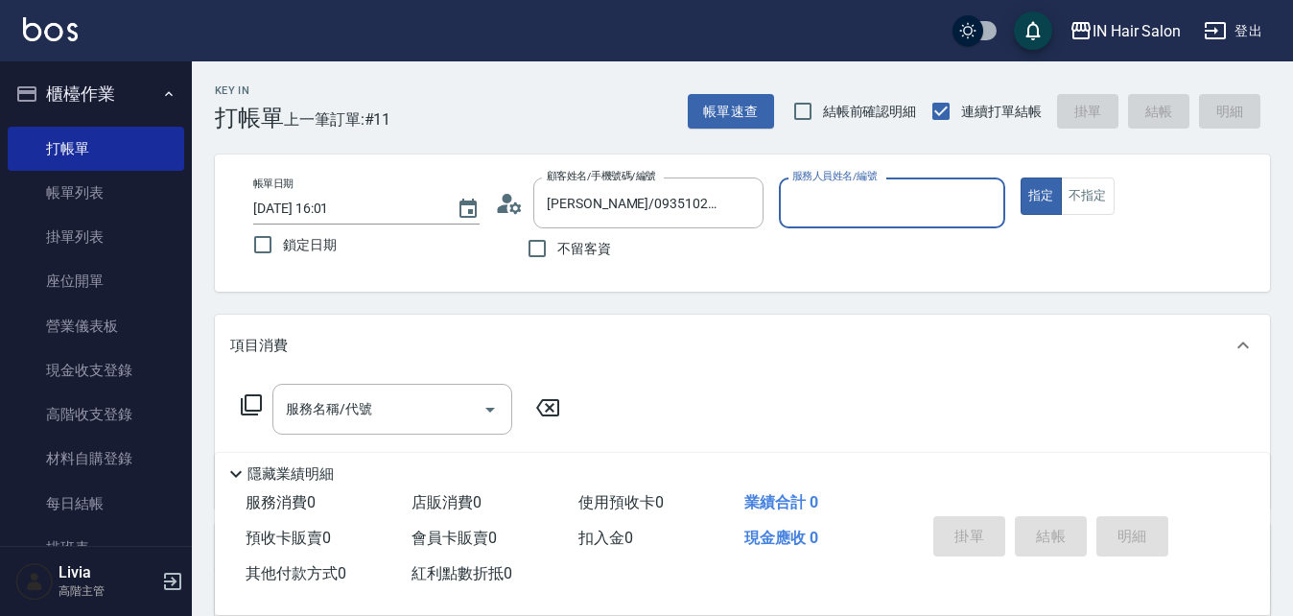
type input "8號店長Livia-8"
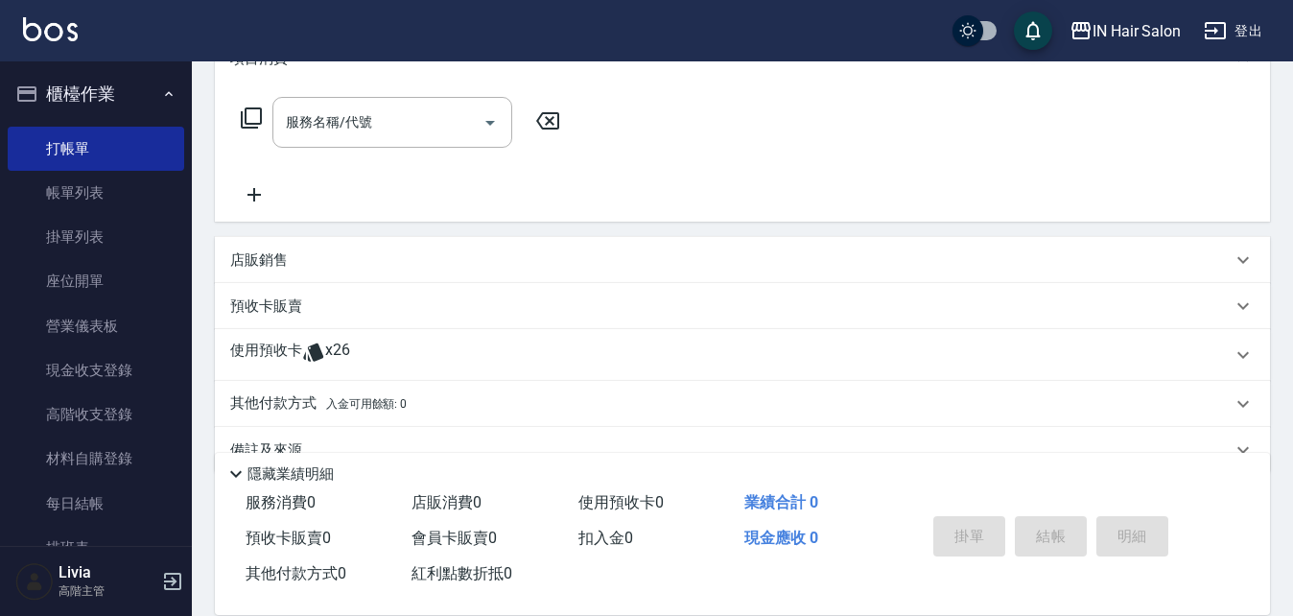
scroll to position [288, 0]
click at [245, 352] on p "使用預收卡" at bounding box center [266, 354] width 72 height 29
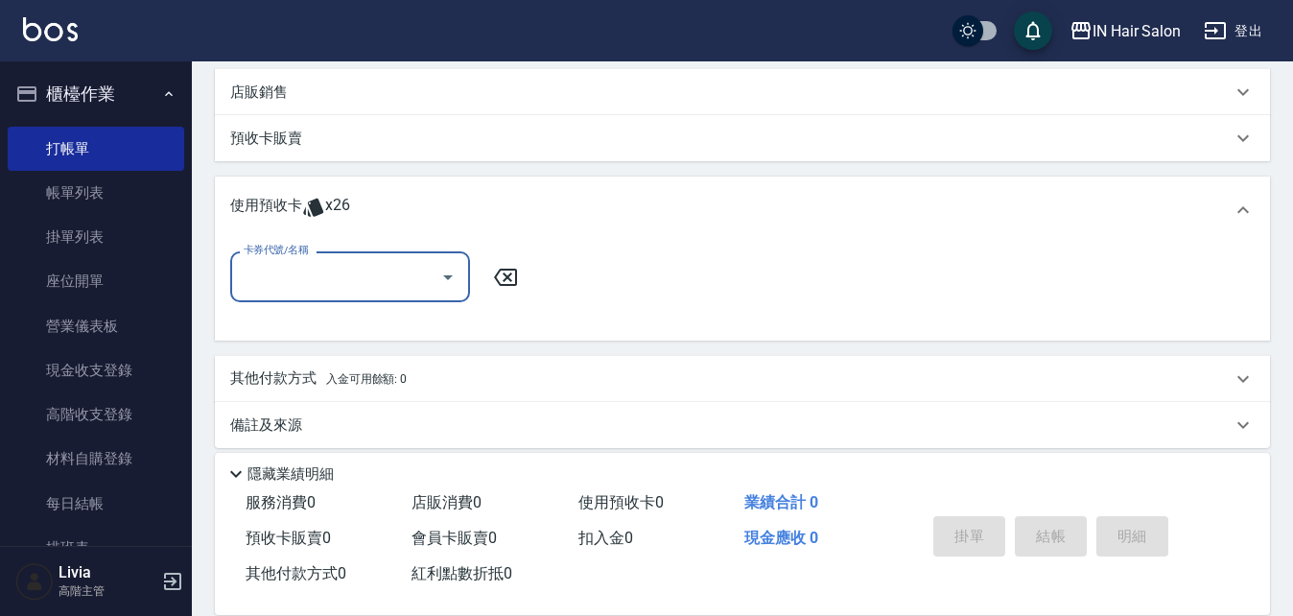
scroll to position [471, 0]
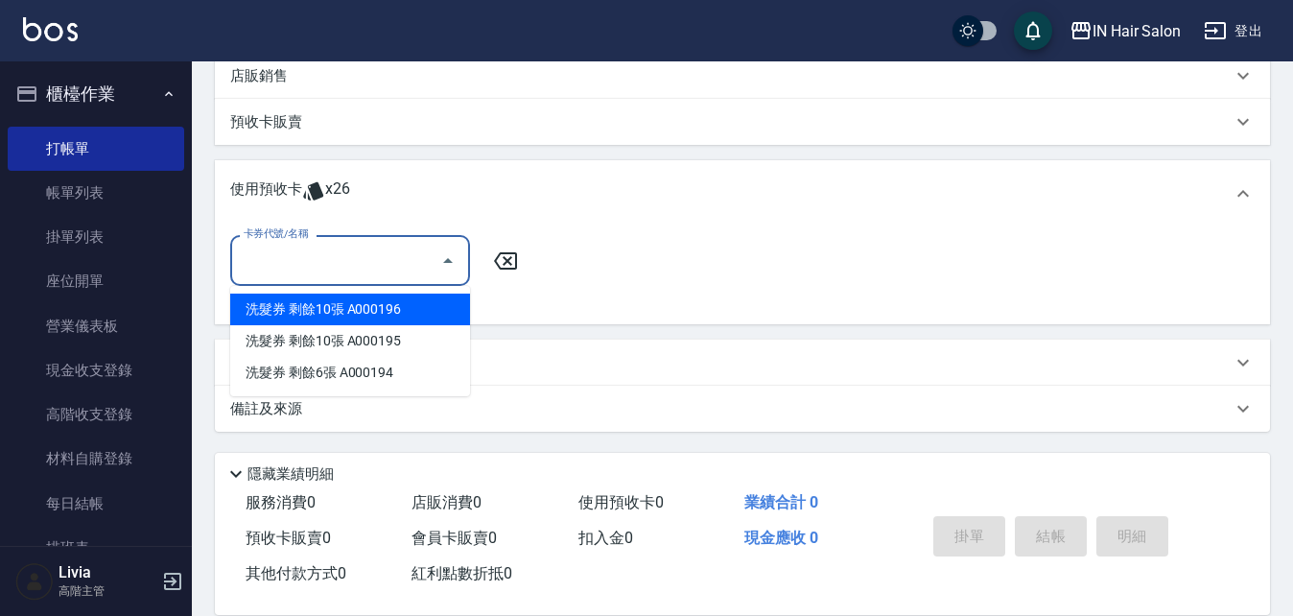
click at [273, 263] on input "卡券代號/名稱" at bounding box center [336, 261] width 194 height 34
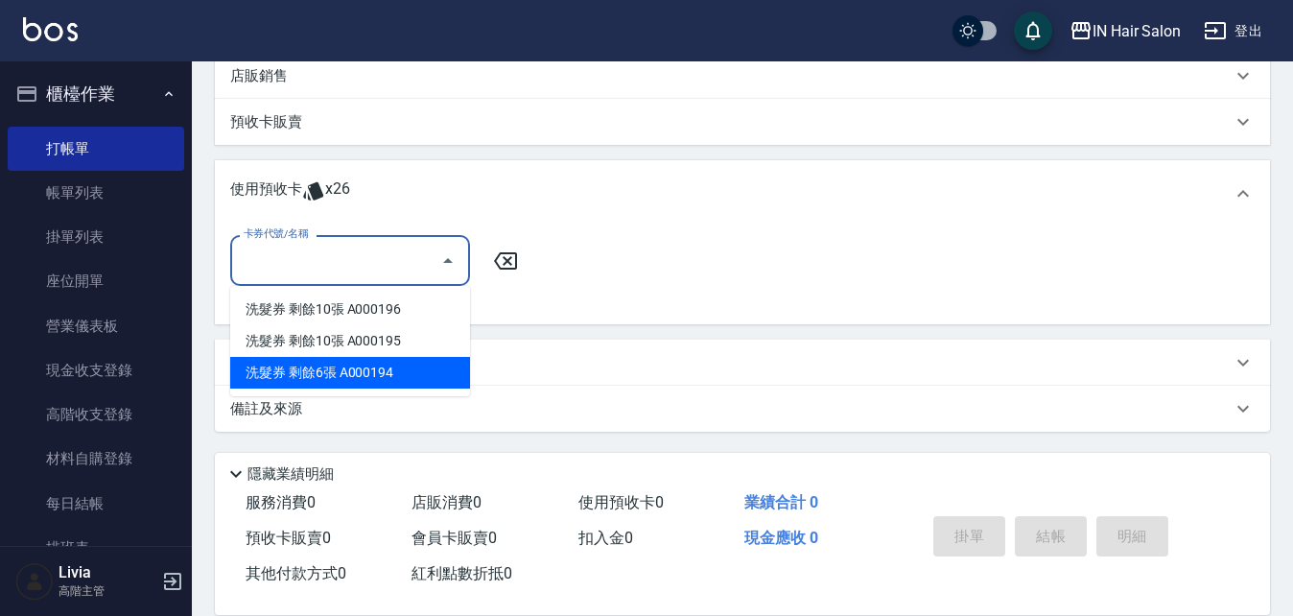
click at [314, 372] on div "洗髮券 剩餘6張 A000194" at bounding box center [350, 373] width 240 height 32
type input "洗髮券 A000194"
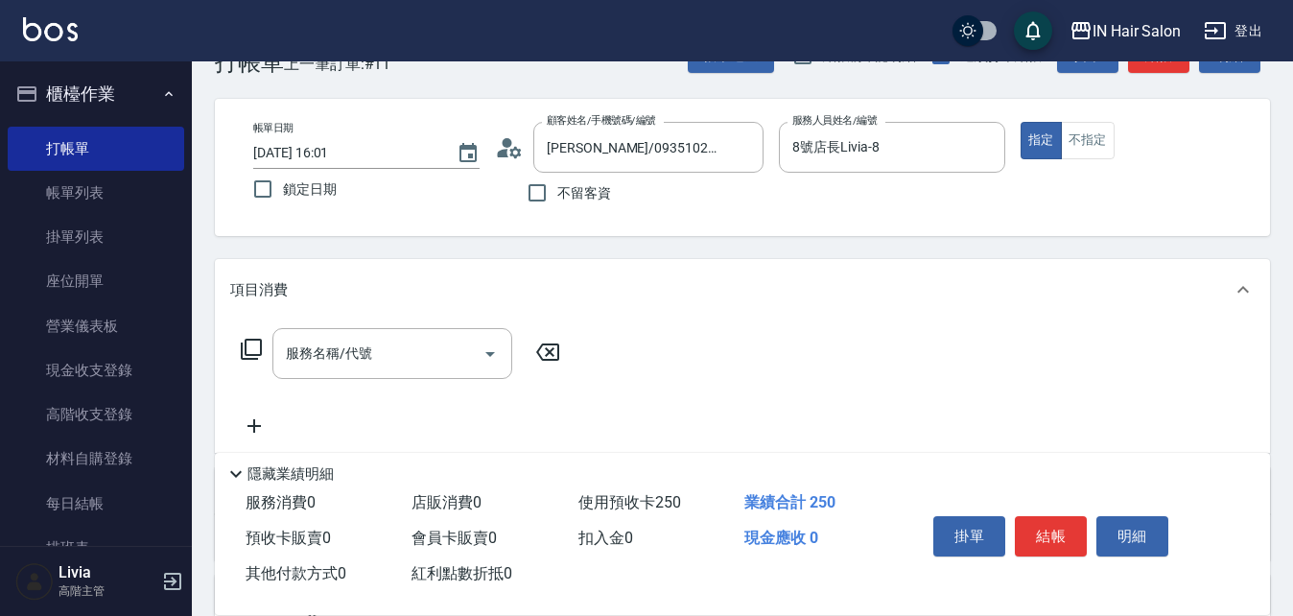
scroll to position [0, 0]
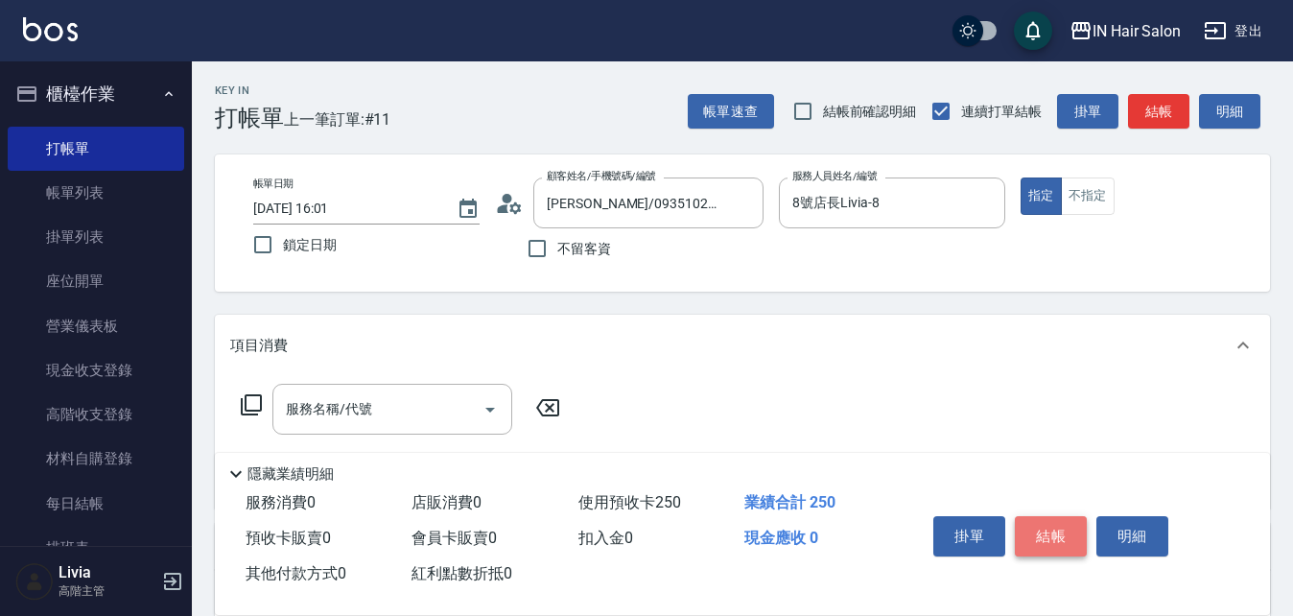
click at [1043, 520] on button "結帳" at bounding box center [1051, 536] width 72 height 40
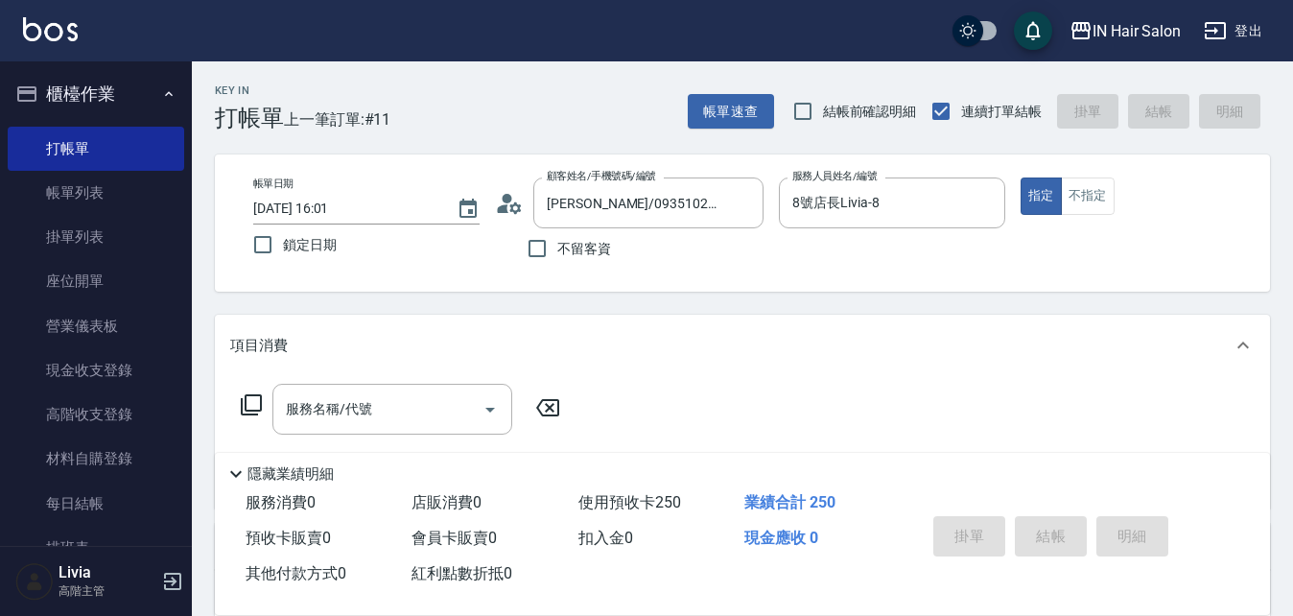
type input "[DATE] 16:02"
